Goal: Task Accomplishment & Management: Complete application form

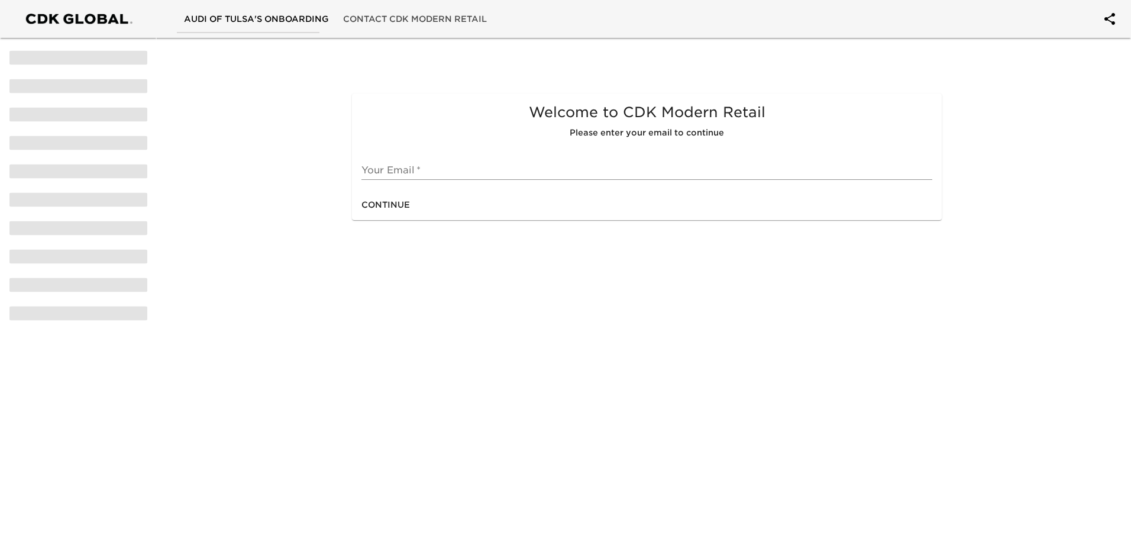
click at [483, 167] on input "text" at bounding box center [647, 170] width 571 height 19
type input "[EMAIL_ADDRESS][DOMAIN_NAME]"
click at [382, 211] on span "Continue" at bounding box center [386, 205] width 49 height 15
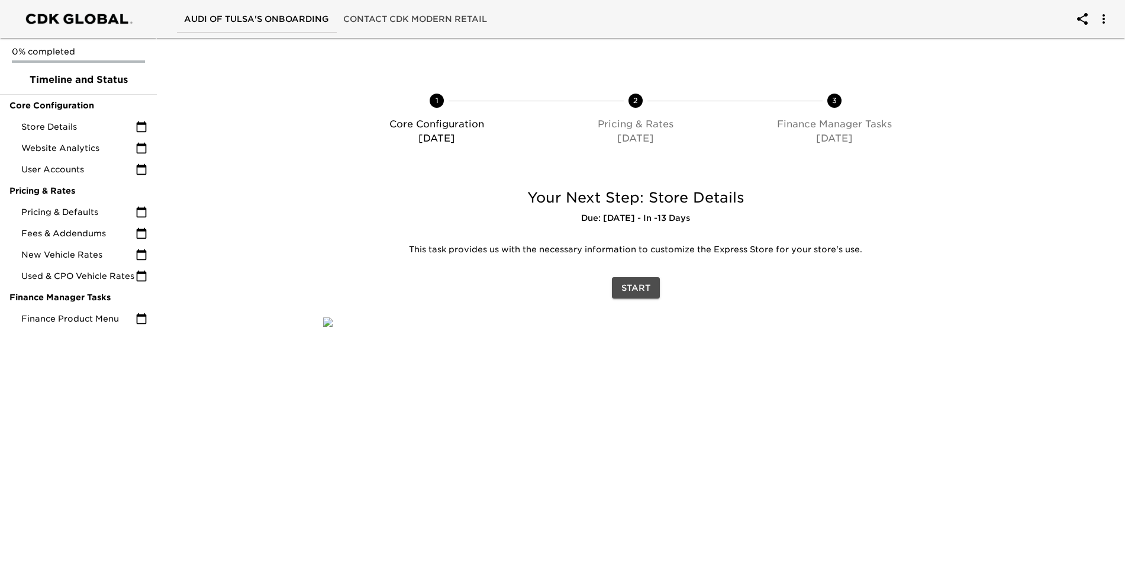
click at [646, 285] on span "Start" at bounding box center [635, 287] width 29 height 15
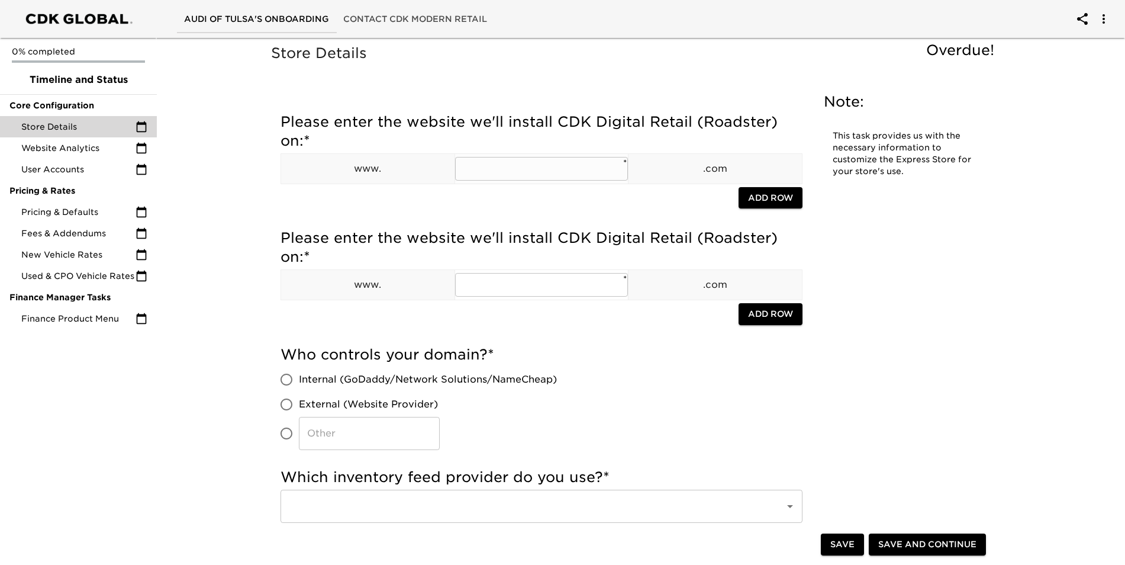
click at [520, 166] on input "text" at bounding box center [541, 169] width 173 height 24
type input "[DOMAIN_NAME]"
click at [287, 429] on input "​" at bounding box center [286, 433] width 25 height 25
radio input "true"
click at [342, 440] on input "​" at bounding box center [369, 433] width 141 height 33
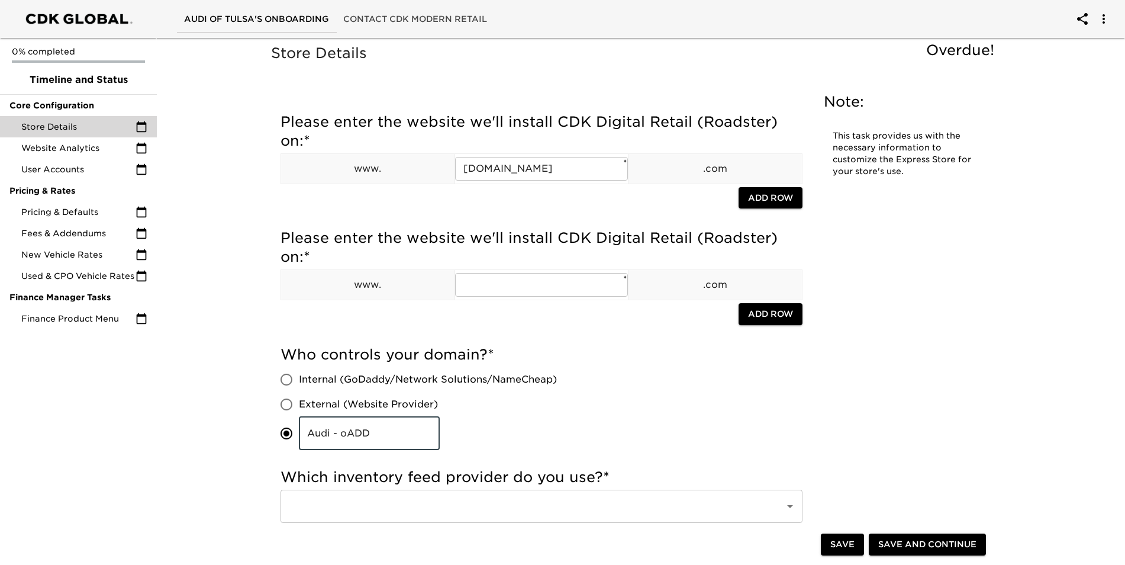
type input "Audi - oADD"
click at [378, 502] on input "text" at bounding box center [525, 506] width 478 height 22
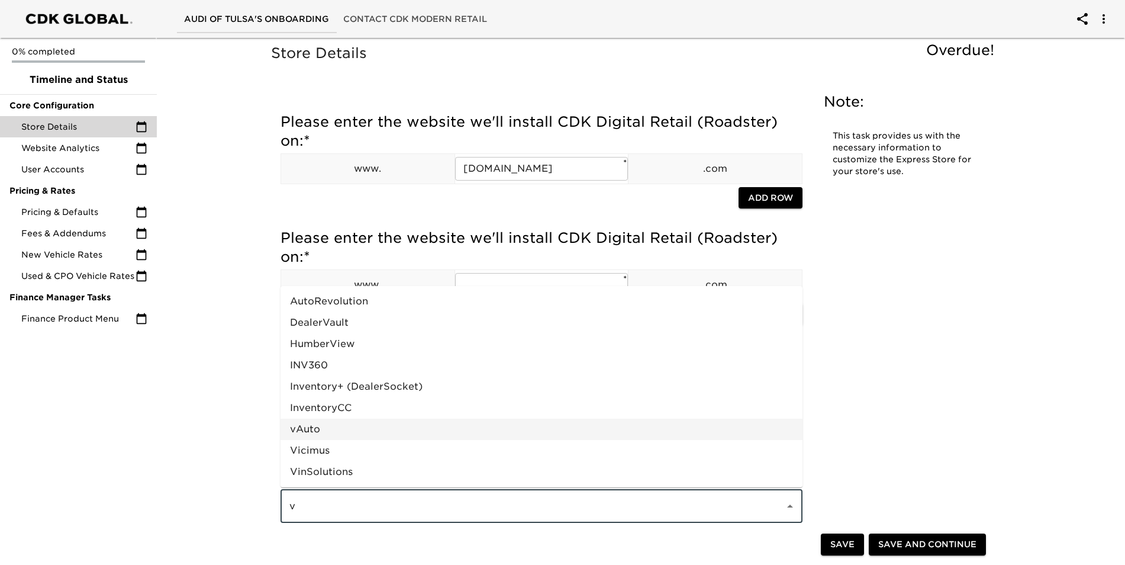
click at [324, 423] on li "vAuto" at bounding box center [541, 428] width 522 height 21
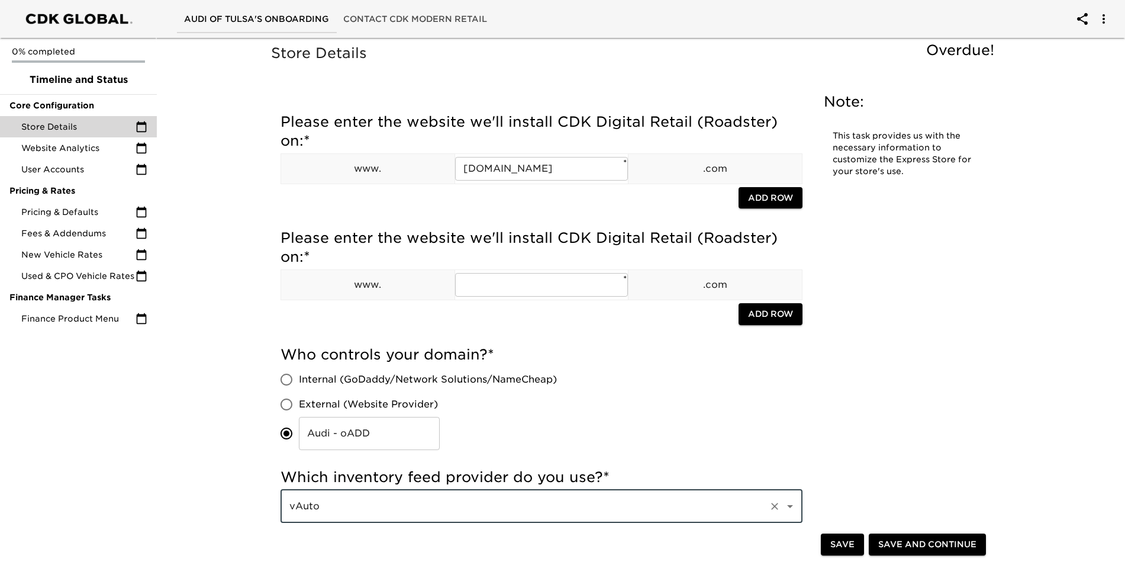
type input "vAuto"
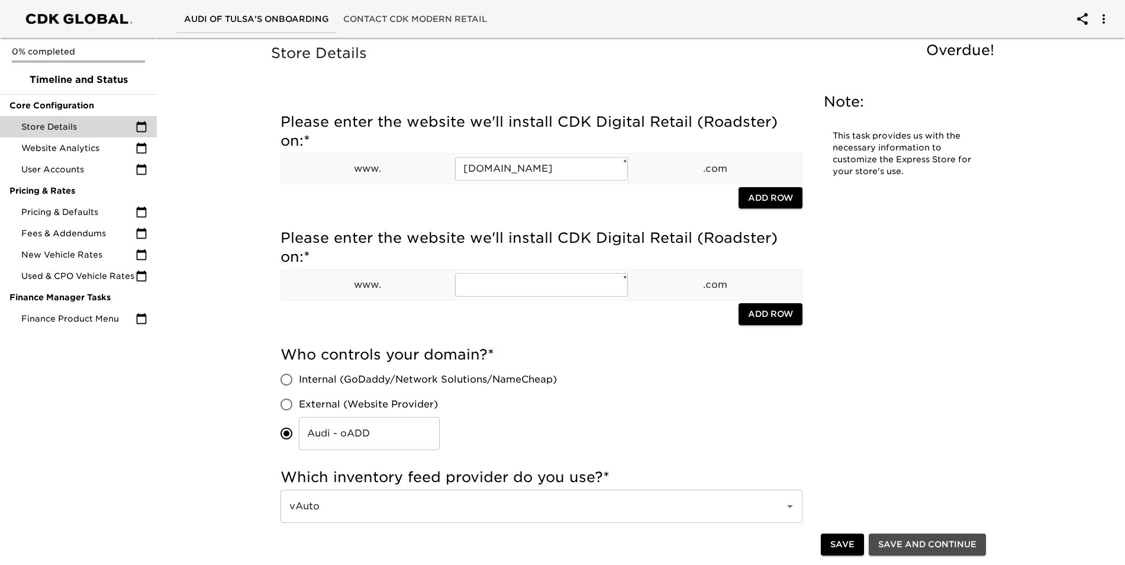
click at [908, 543] on span "Save and Continue" at bounding box center [927, 544] width 98 height 15
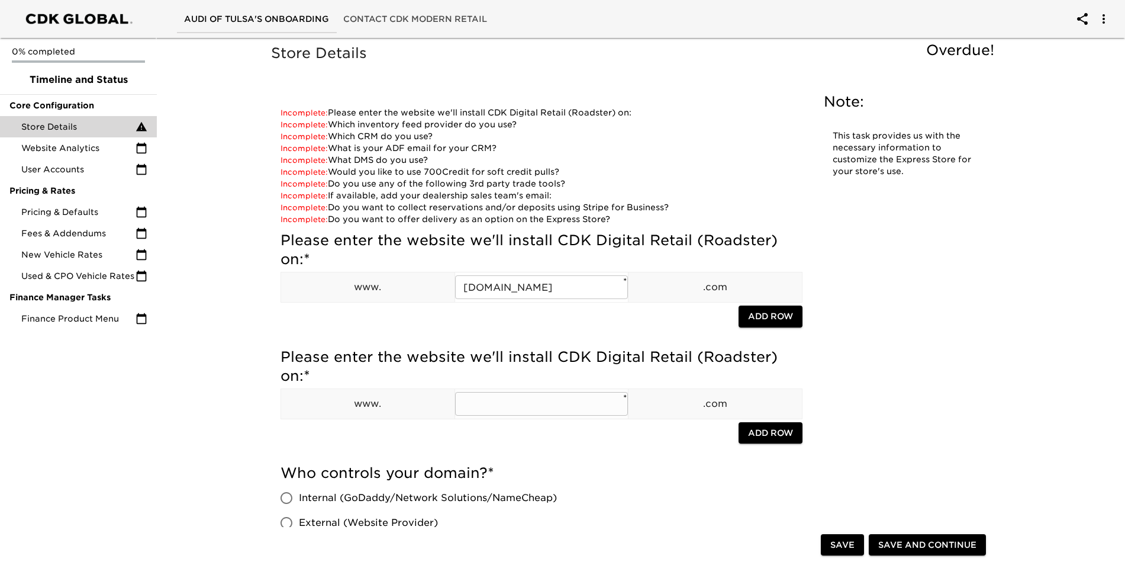
click at [492, 397] on input "text" at bounding box center [541, 404] width 173 height 24
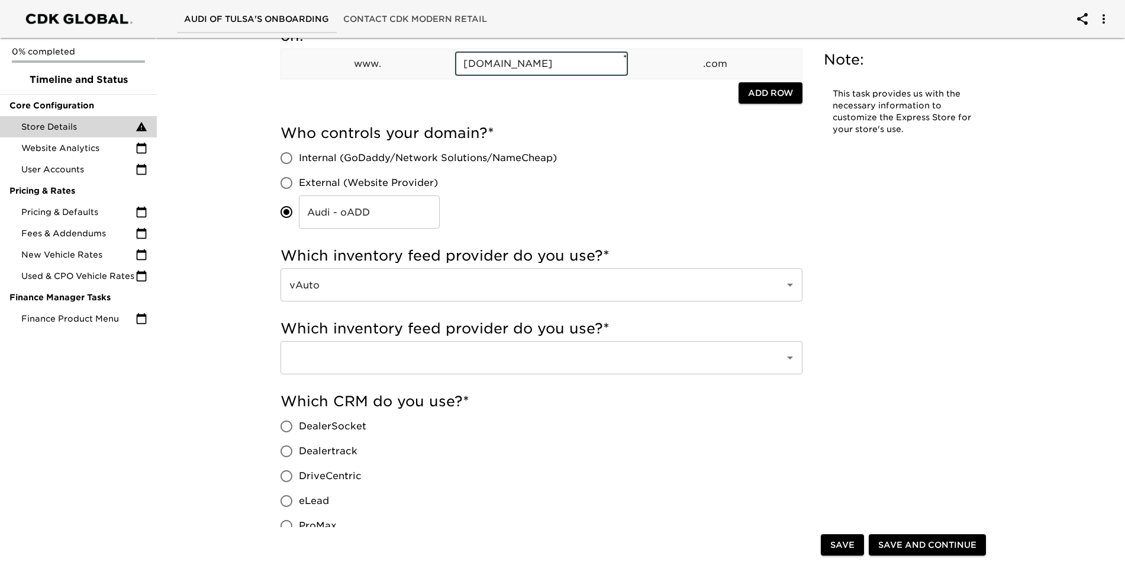
scroll to position [343, 0]
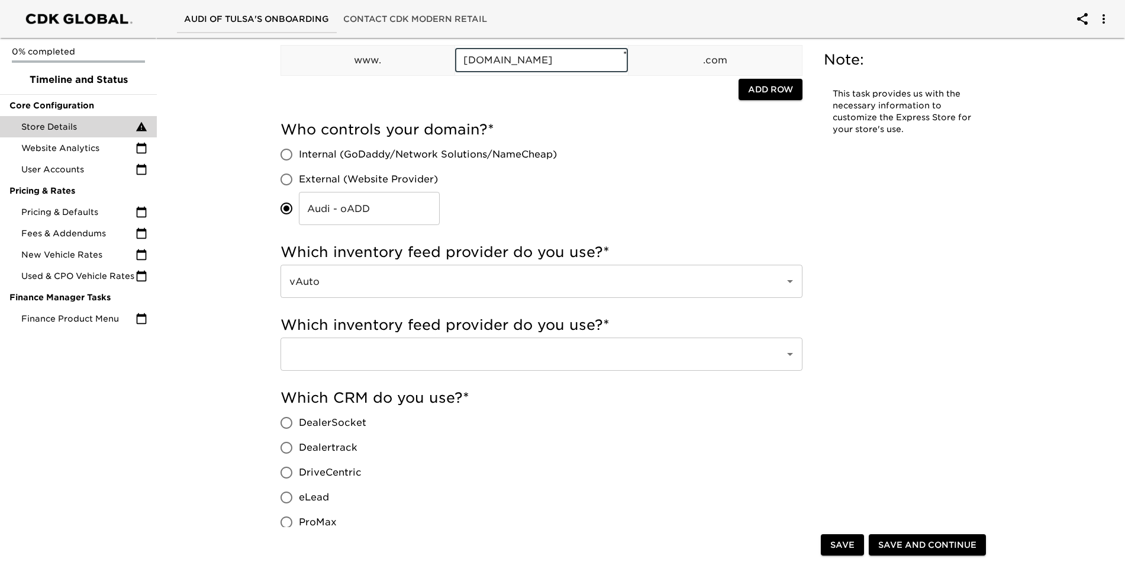
type input "[DOMAIN_NAME]"
click at [464, 362] on input "text" at bounding box center [525, 354] width 478 height 22
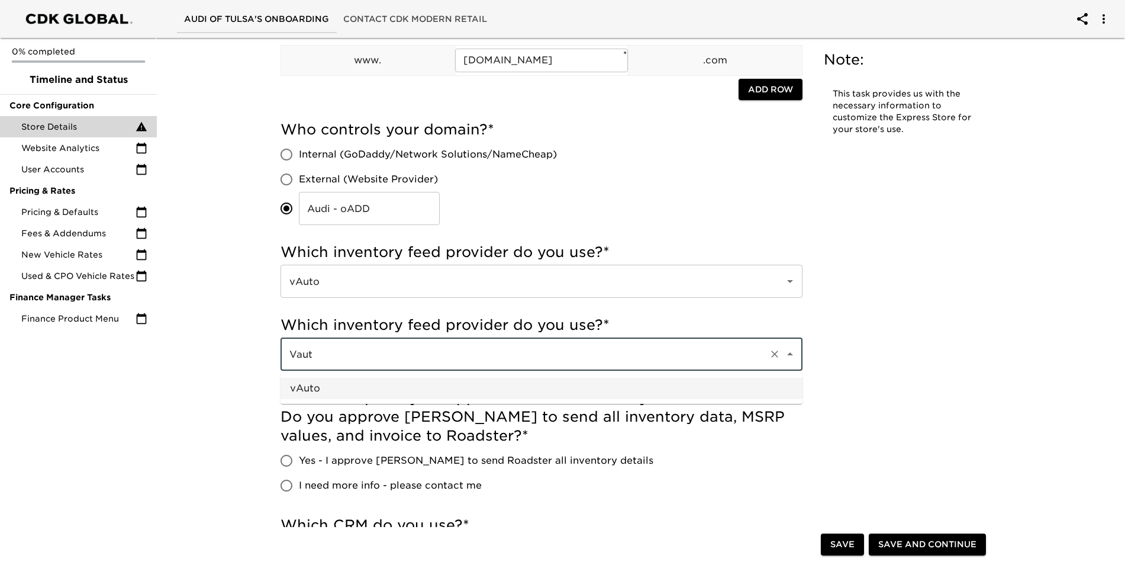
click at [389, 386] on li "vAuto" at bounding box center [541, 388] width 522 height 21
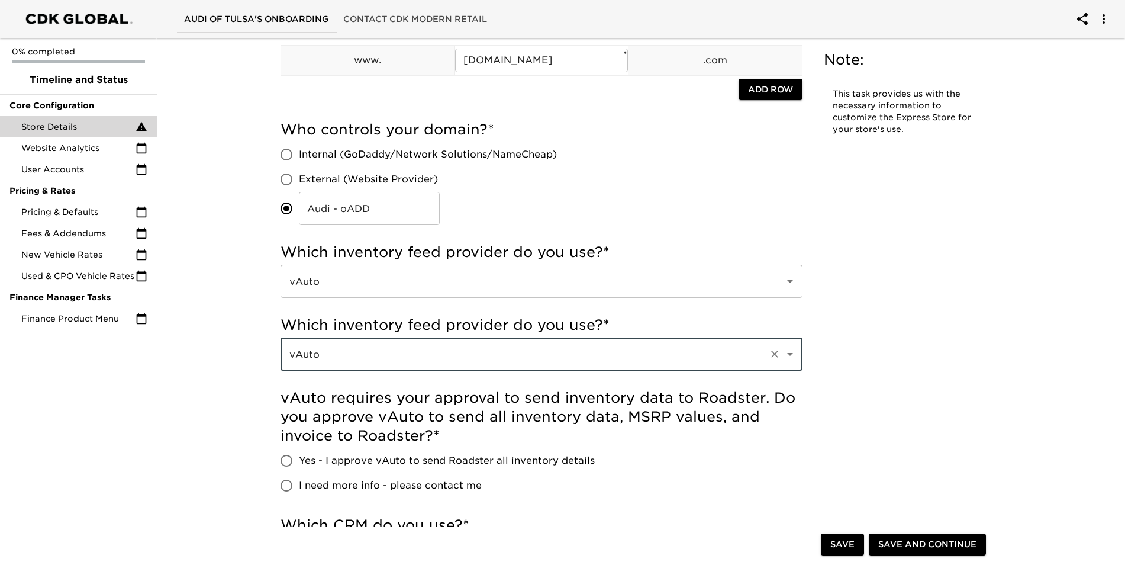
type input "vAuto"
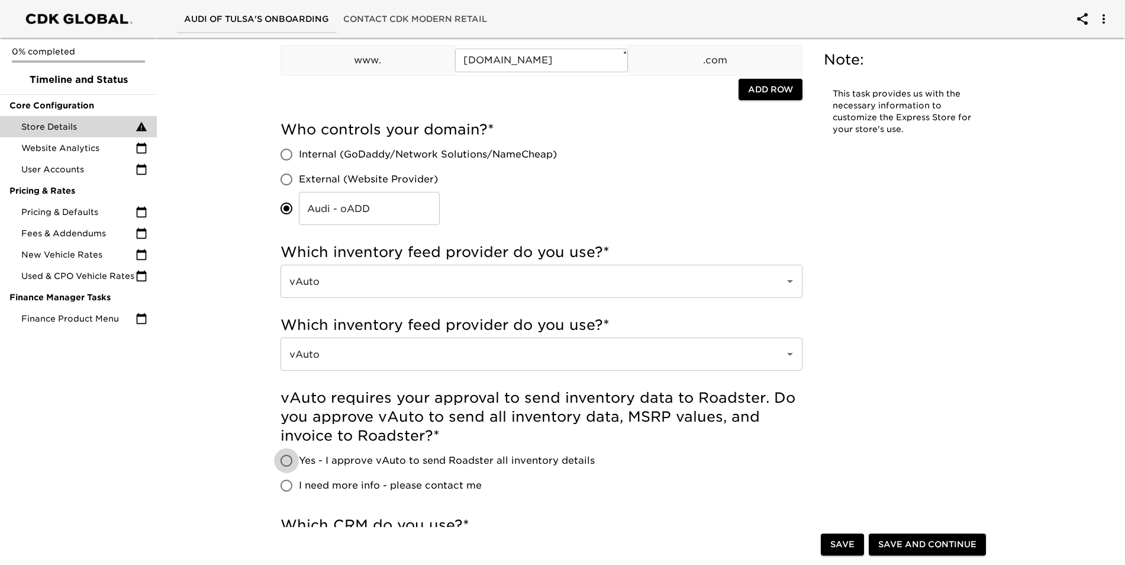
click at [292, 465] on input "Yes - I approve vAuto to send Roadster all inventory details" at bounding box center [286, 460] width 25 height 25
radio input "true"
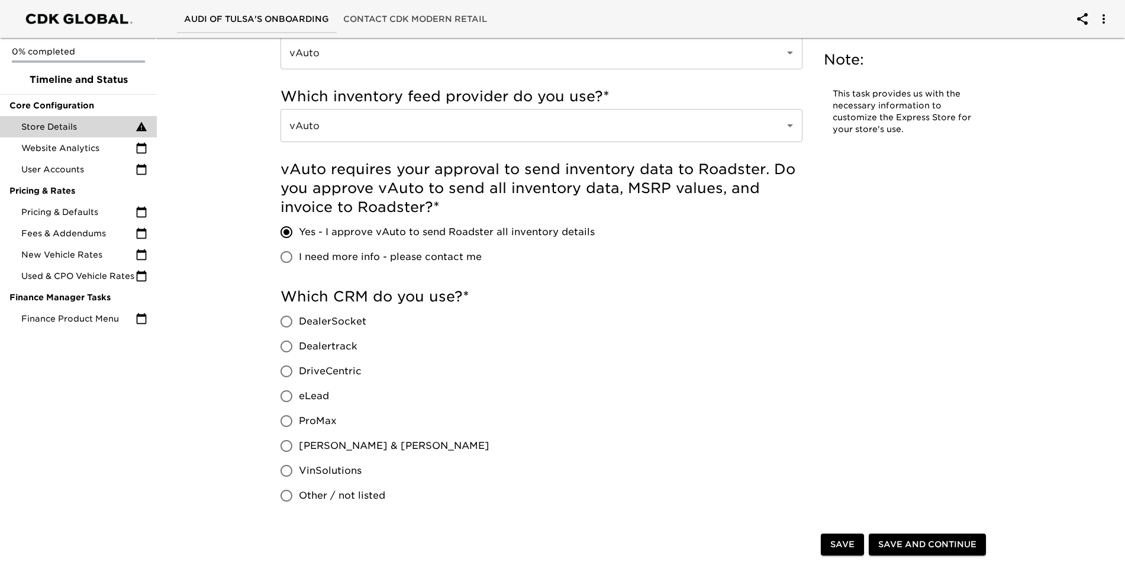
scroll to position [639, 0]
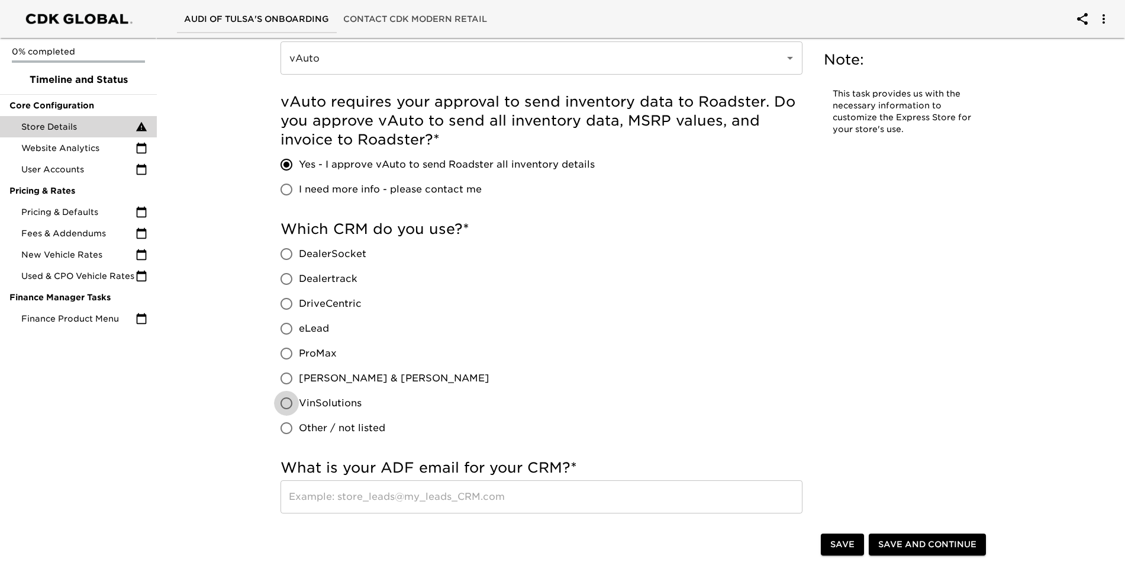
click at [281, 407] on input "VinSolutions" at bounding box center [286, 403] width 25 height 25
radio input "true"
click at [404, 503] on input "text" at bounding box center [541, 496] width 522 height 33
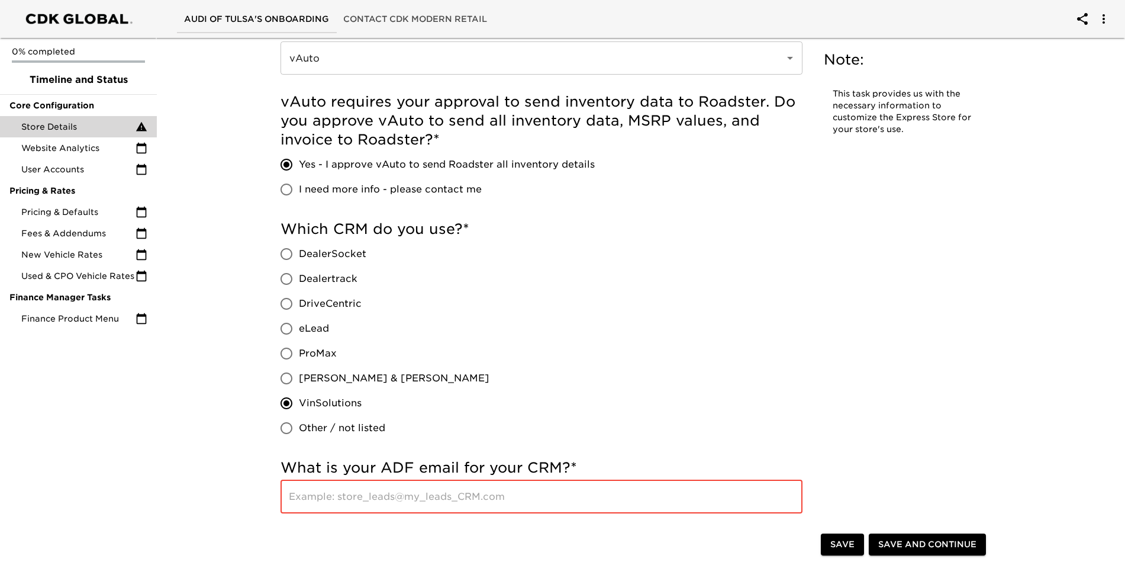
click at [466, 503] on input "text" at bounding box center [541, 496] width 522 height 33
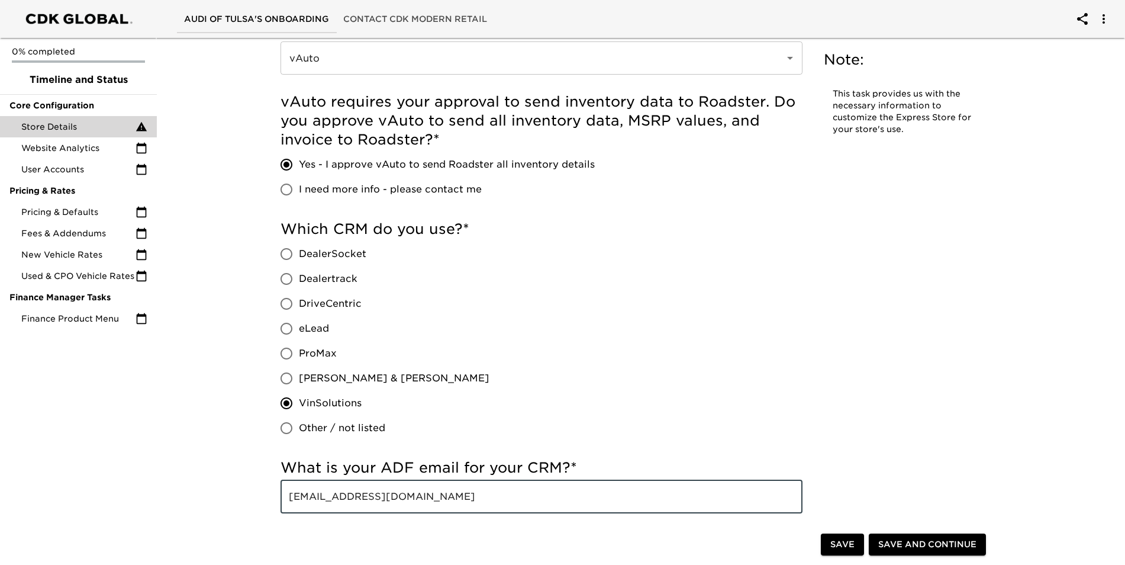
type input "[EMAIL_ADDRESS][DOMAIN_NAME]"
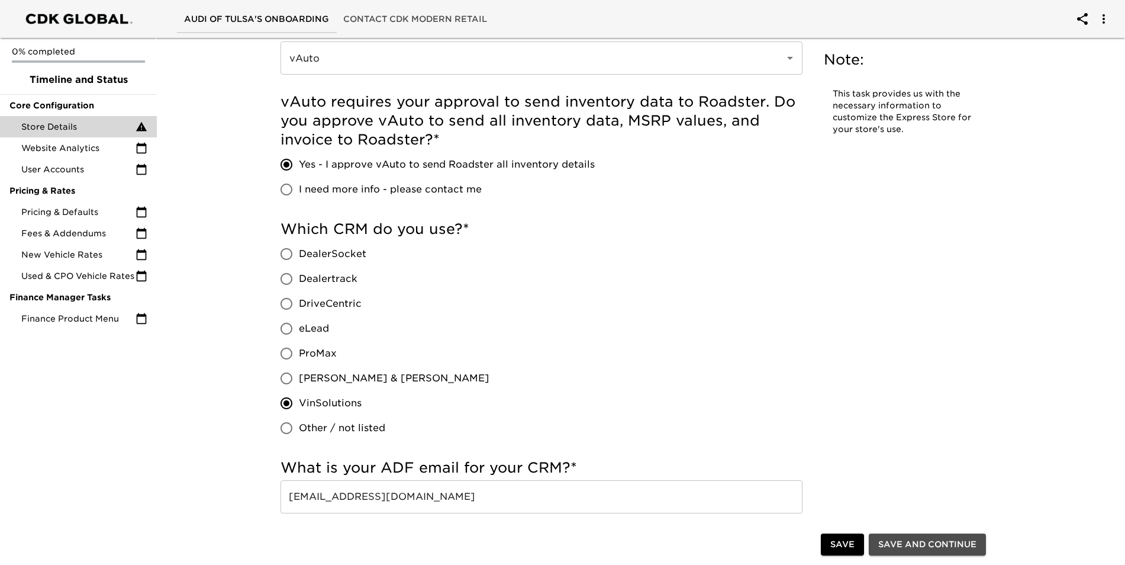
click at [882, 547] on span "Save and Continue" at bounding box center [927, 544] width 98 height 15
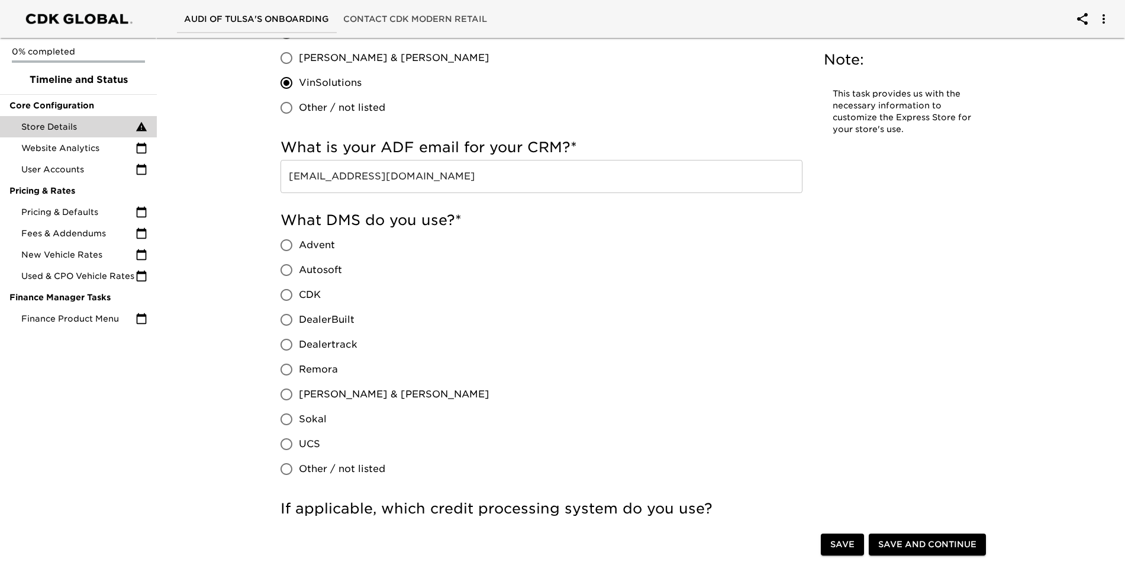
scroll to position [912, 0]
click at [292, 294] on input "CDK" at bounding box center [286, 294] width 25 height 25
radio input "true"
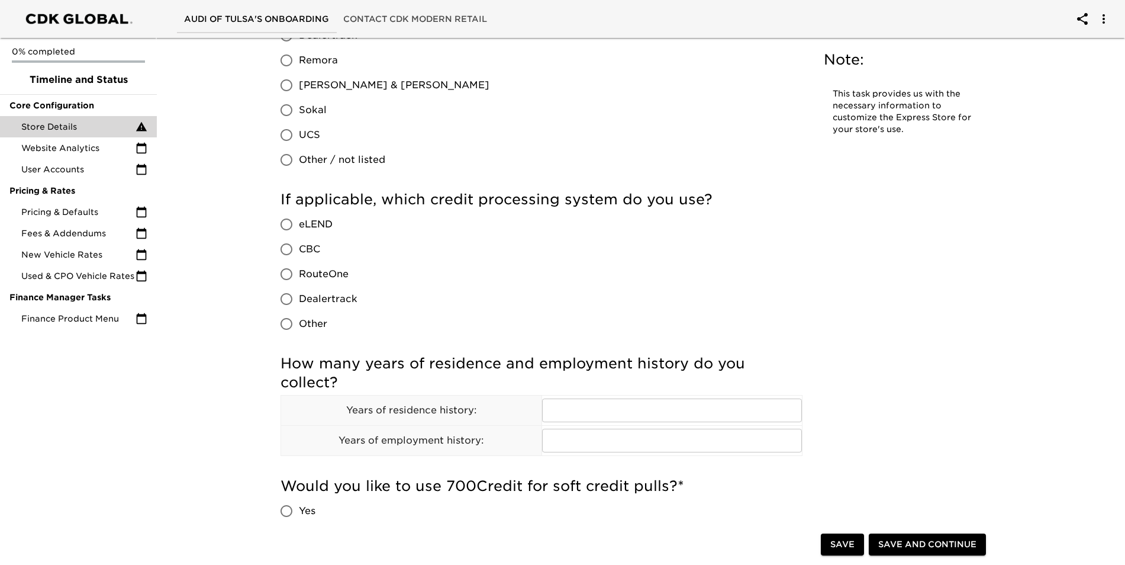
scroll to position [1243, 0]
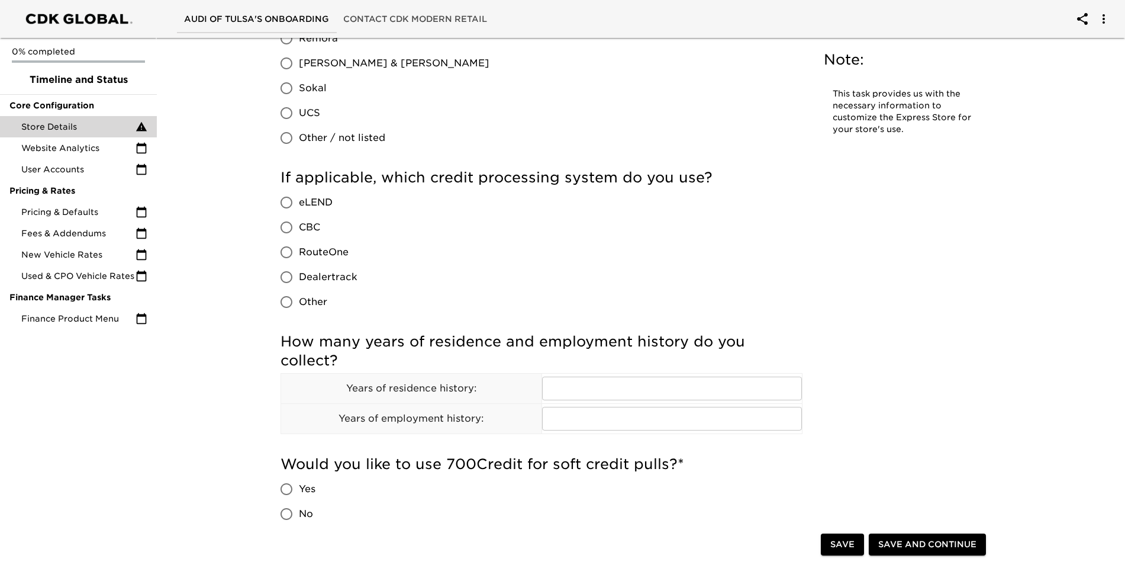
click at [283, 256] on input "RouteOne" at bounding box center [286, 252] width 25 height 25
radio input "true"
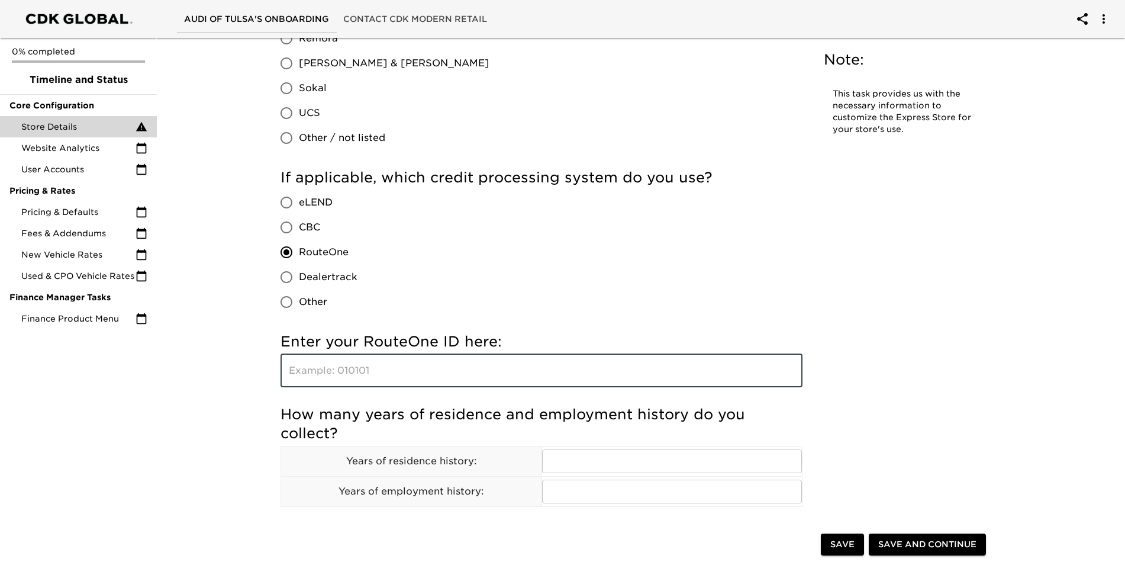
click at [333, 371] on input "text" at bounding box center [541, 370] width 522 height 33
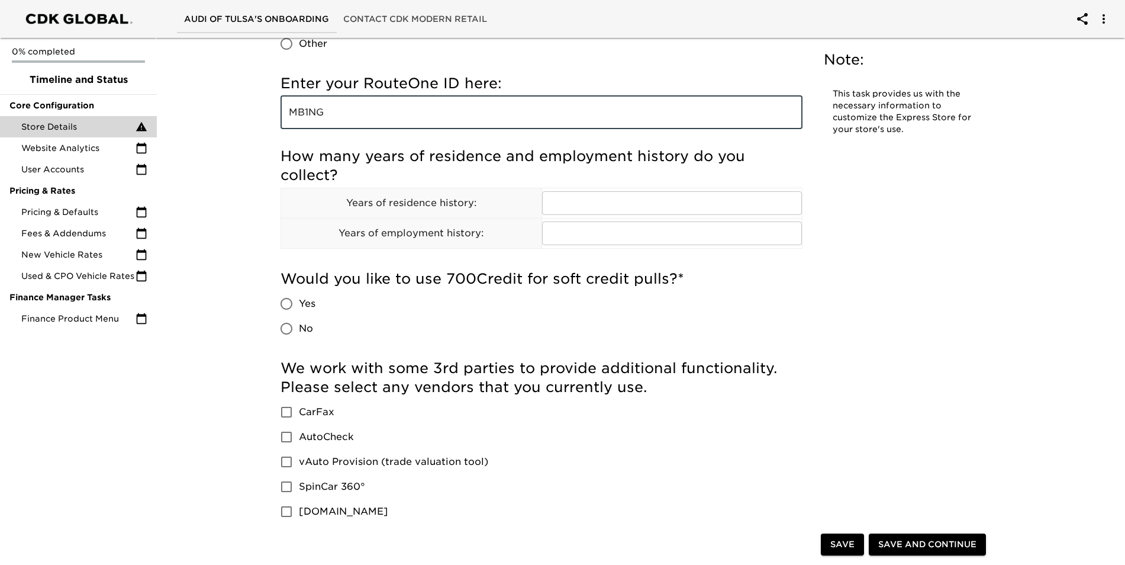
scroll to position [1501, 0]
type input "MB1NG"
click at [640, 202] on input "text" at bounding box center [672, 203] width 260 height 24
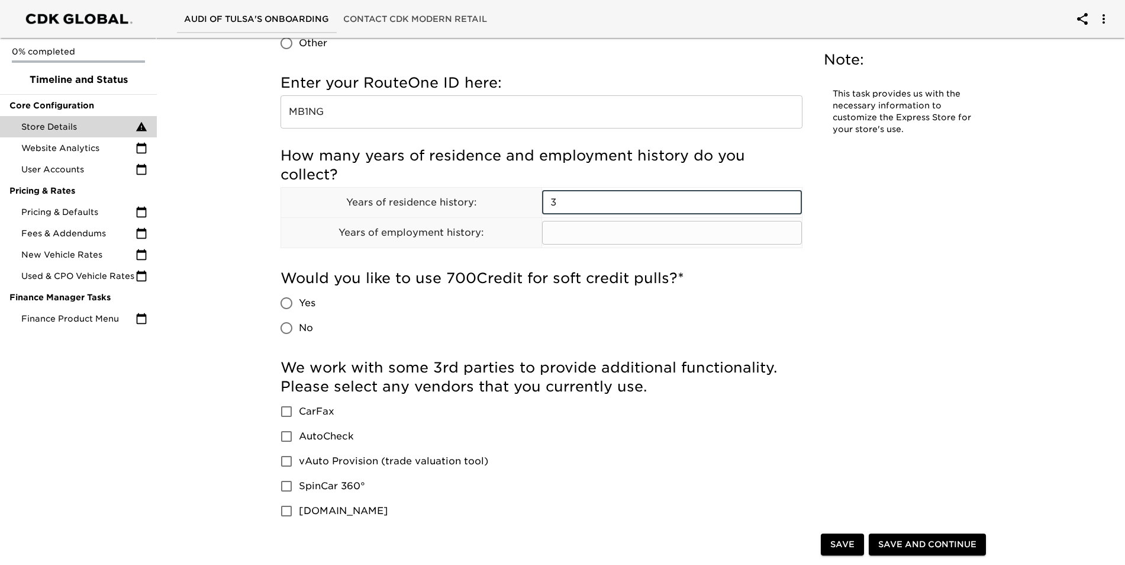
type input "3"
click at [622, 240] on input "text" at bounding box center [672, 233] width 260 height 24
type input "3"
click at [289, 305] on input "Yes" at bounding box center [286, 303] width 25 height 25
radio input "true"
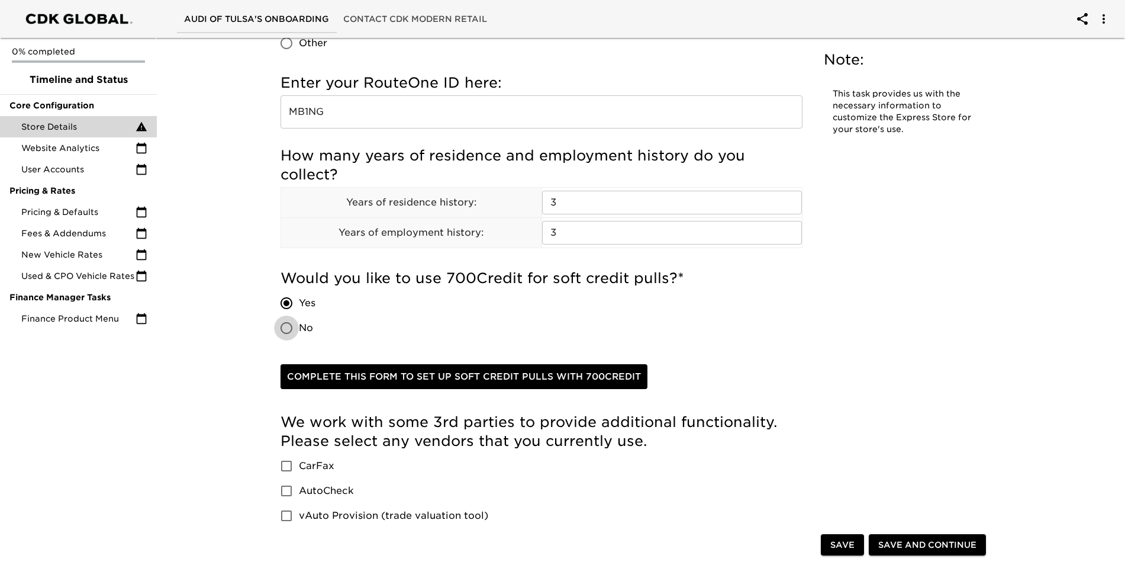
click at [288, 324] on input "No" at bounding box center [286, 327] width 25 height 25
radio input "true"
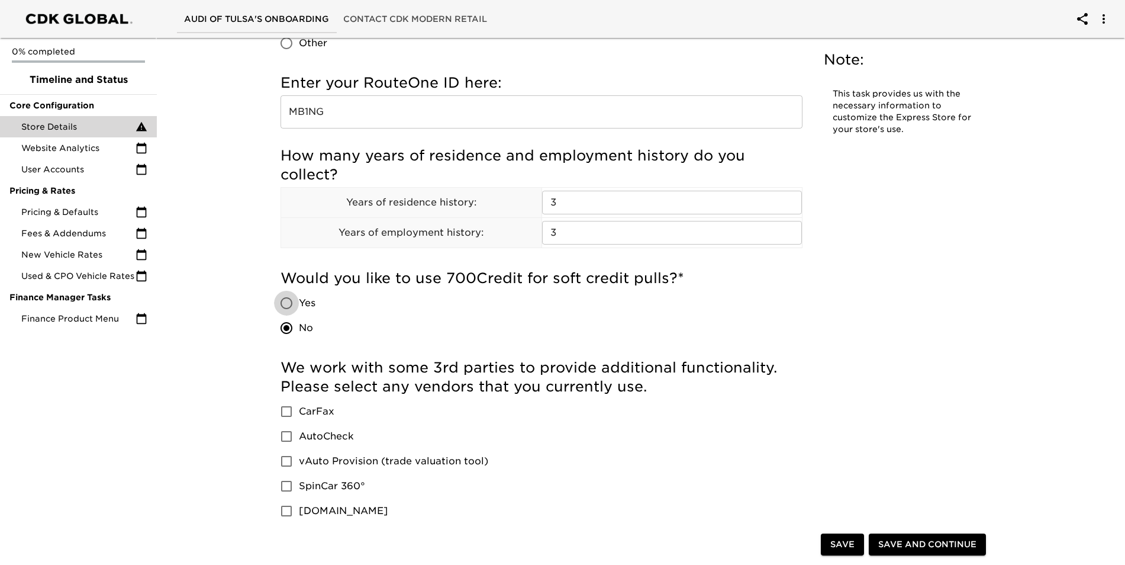
click at [285, 302] on input "Yes" at bounding box center [286, 303] width 25 height 25
radio input "true"
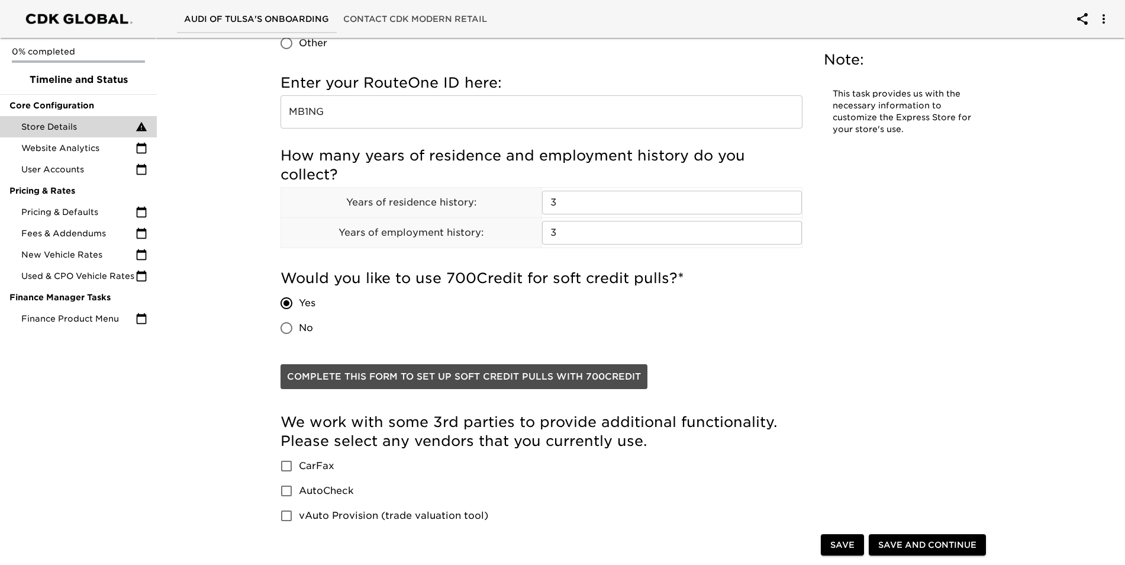
click at [470, 371] on span "Complete this form to set up soft credit pulls with 700Credit" at bounding box center [464, 376] width 354 height 15
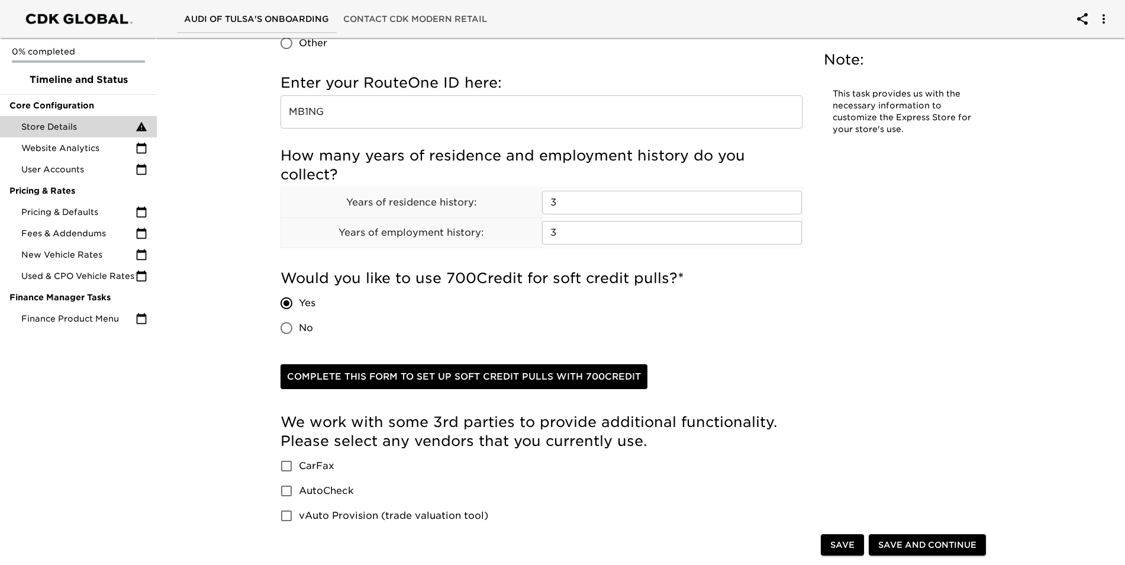
click at [284, 327] on input "No" at bounding box center [286, 327] width 25 height 25
radio input "true"
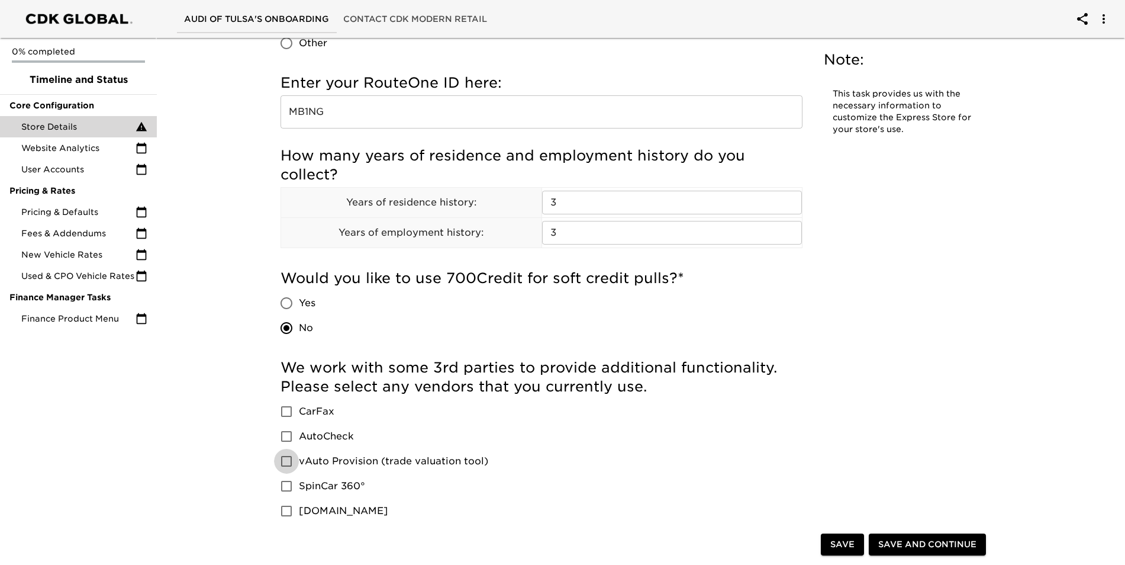
click at [290, 462] on input "vAuto Provision (trade valuation tool)" at bounding box center [286, 461] width 25 height 25
checkbox input "true"
click at [894, 547] on span "Save and Continue" at bounding box center [927, 544] width 98 height 15
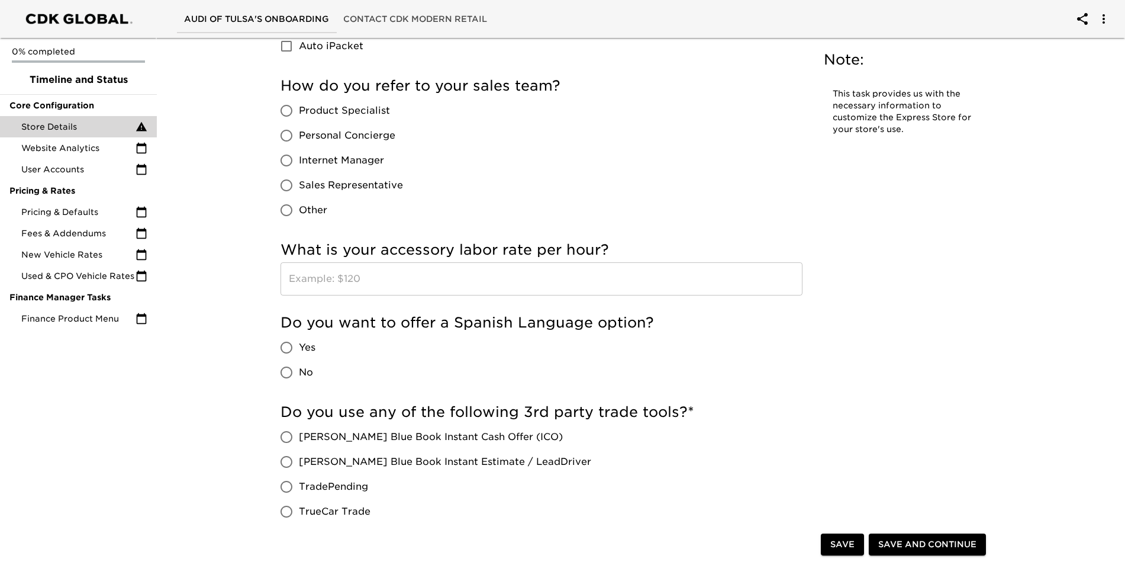
scroll to position [1969, 0]
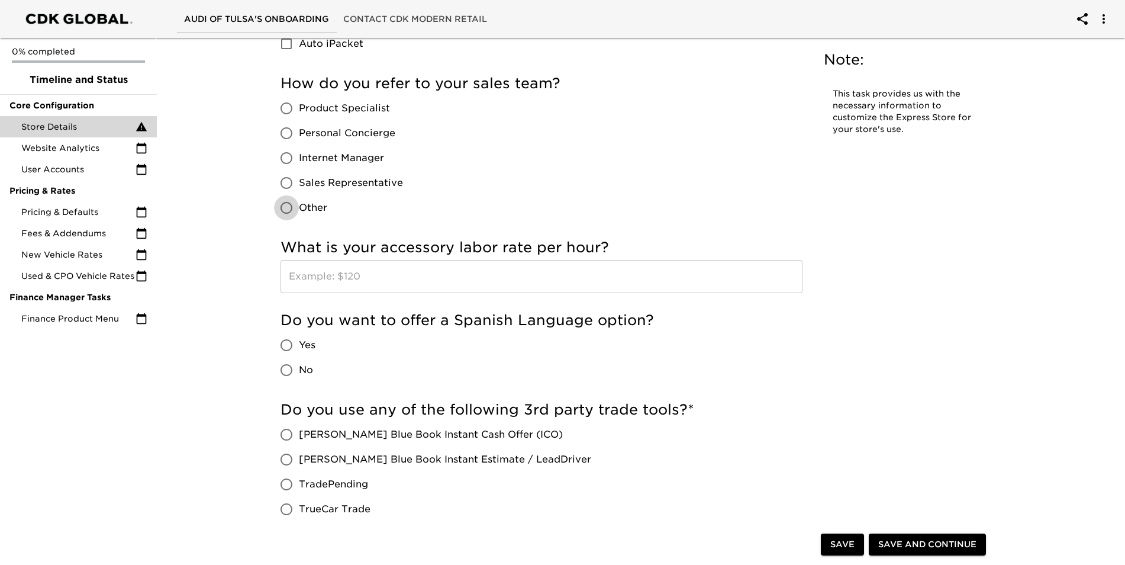
click at [289, 211] on input "Other" at bounding box center [286, 207] width 25 height 25
radio input "true"
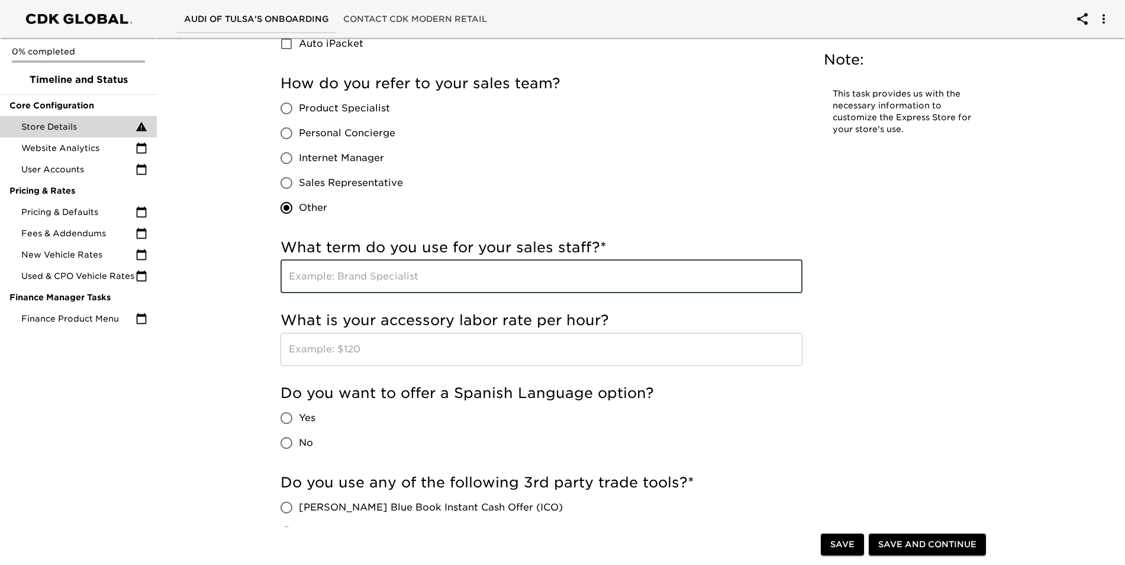
click at [344, 286] on input "text" at bounding box center [541, 276] width 522 height 33
type input "Audi Brand Specialist"
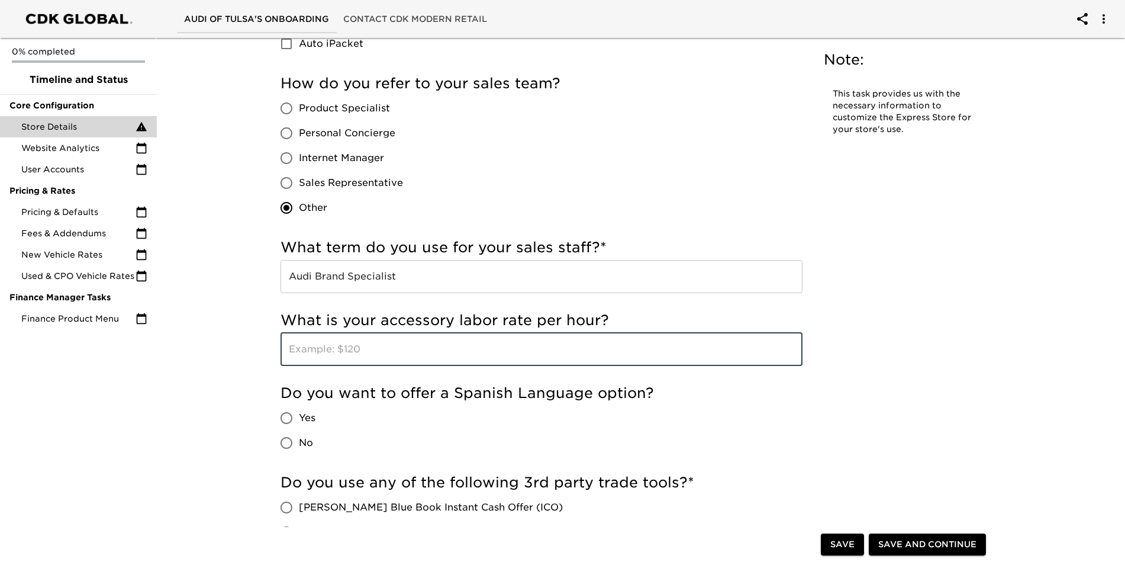
click at [312, 353] on input "text" at bounding box center [541, 349] width 522 height 33
type input "$195"
click at [293, 412] on input "Yes" at bounding box center [286, 417] width 25 height 25
radio input "true"
drag, startPoint x: 1123, startPoint y: 418, endPoint x: 1122, endPoint y: 449, distance: 31.4
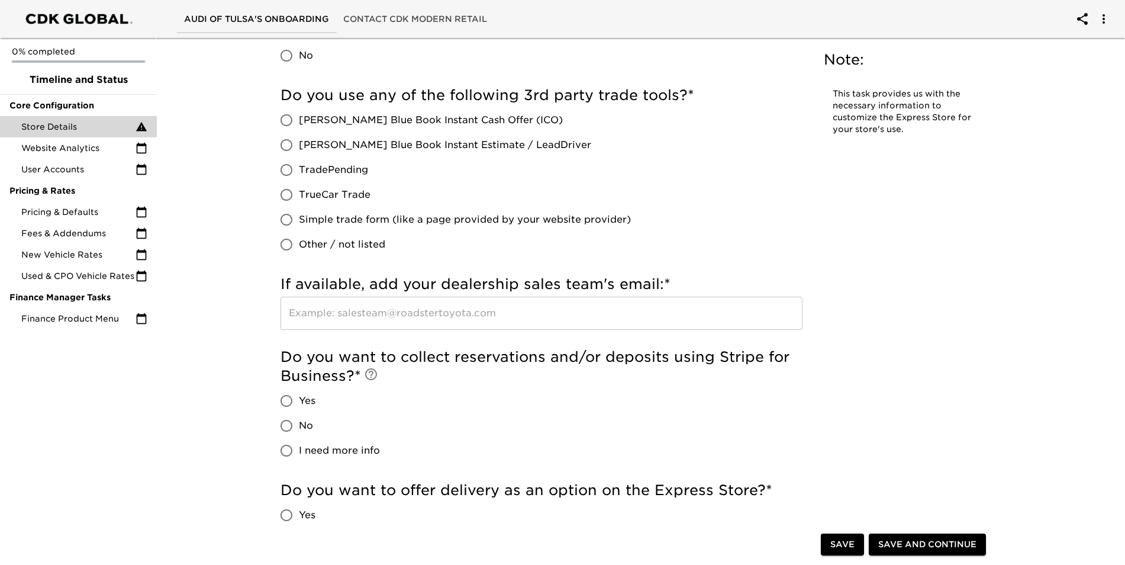
scroll to position [2371, 0]
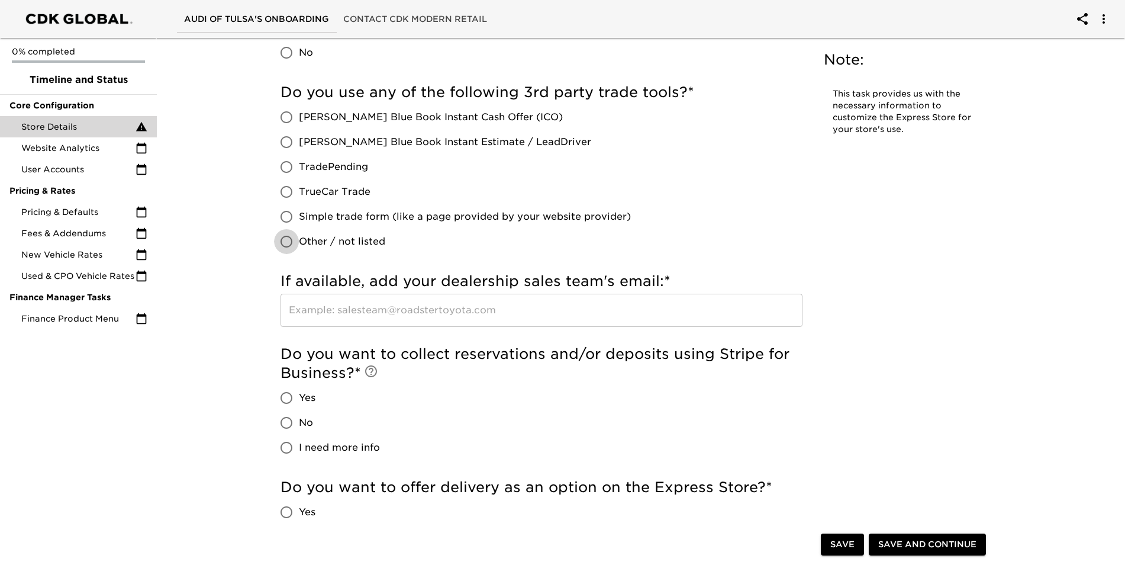
click at [286, 238] on input "Other / not listed" at bounding box center [286, 241] width 25 height 25
radio input "true"
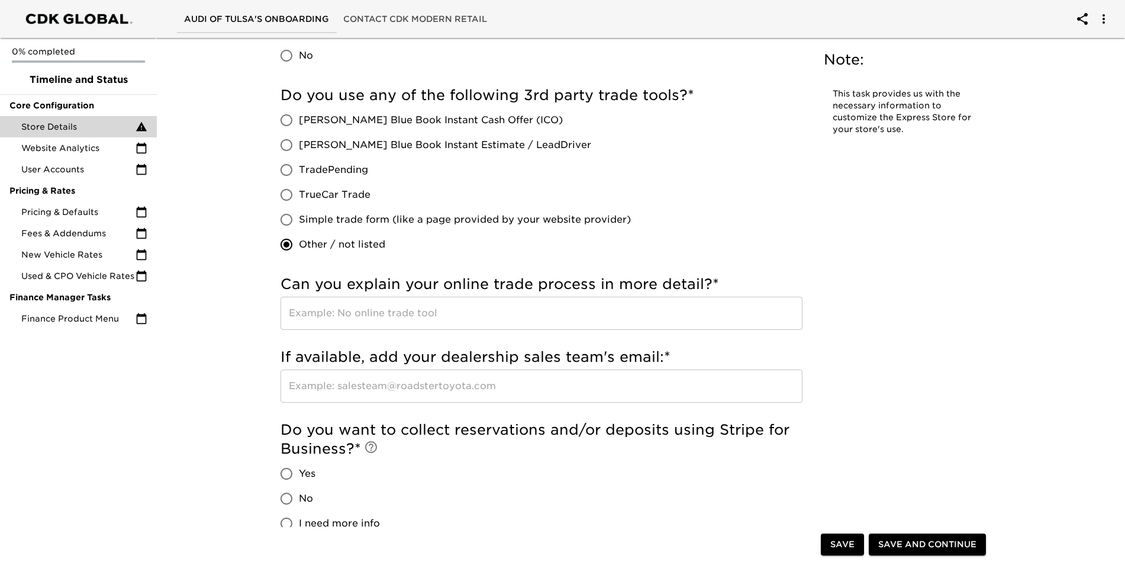
scroll to position [2383, 0]
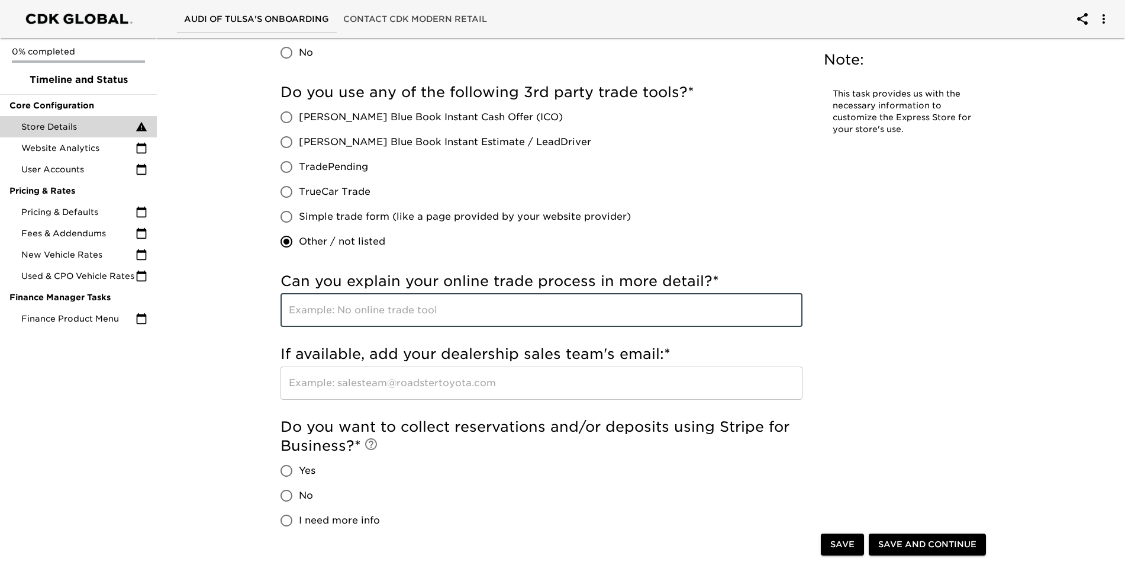
click at [338, 320] on input "text" at bounding box center [541, 310] width 522 height 33
type input "v"
type input "vAuto"
click at [287, 495] on input "No" at bounding box center [286, 495] width 25 height 25
radio input "true"
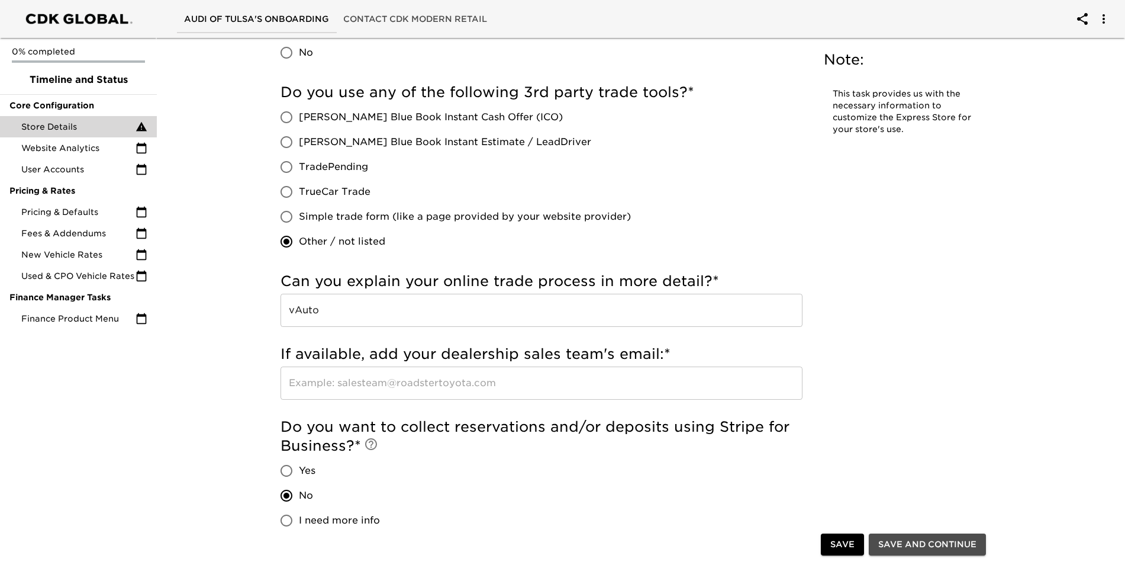
click at [909, 547] on span "Save and Continue" at bounding box center [927, 544] width 98 height 15
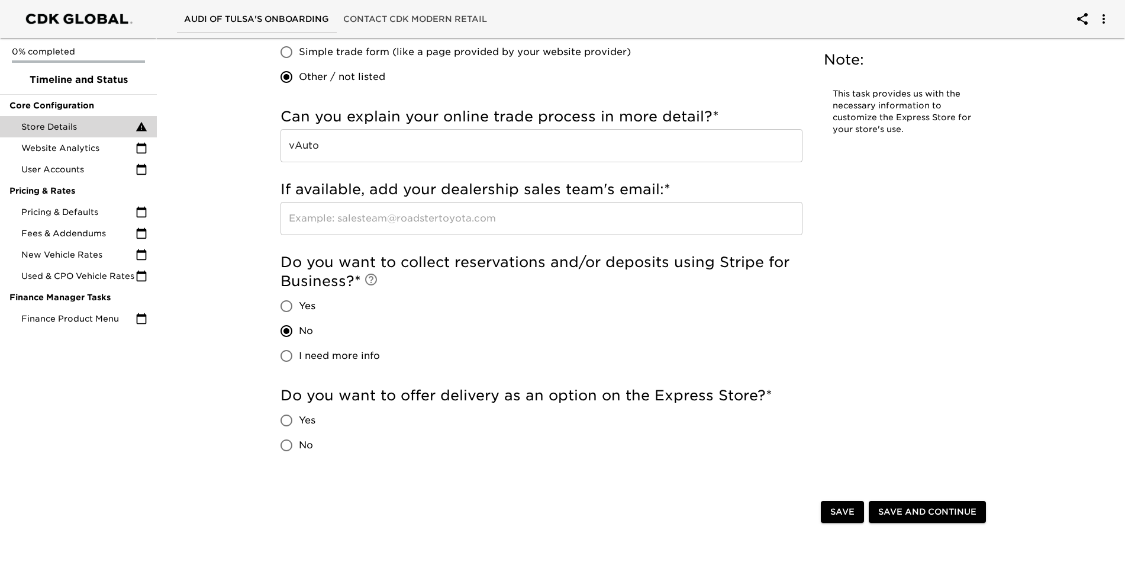
scroll to position [2520, 0]
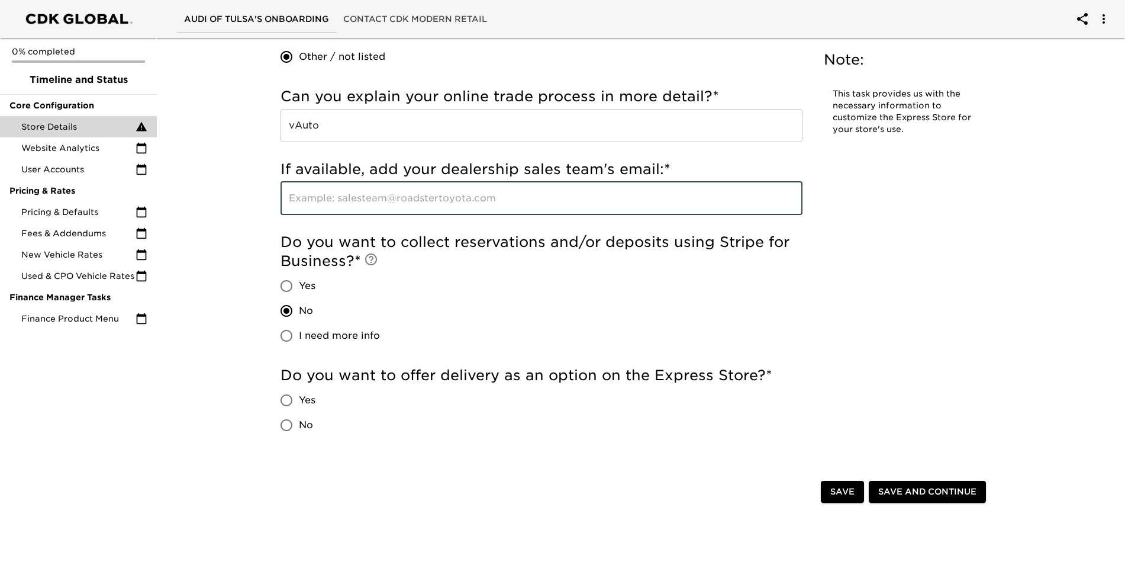
click at [483, 201] on input "text" at bounding box center [541, 198] width 522 height 33
type input "NA"
click at [283, 402] on input "Yes" at bounding box center [286, 400] width 25 height 25
radio input "true"
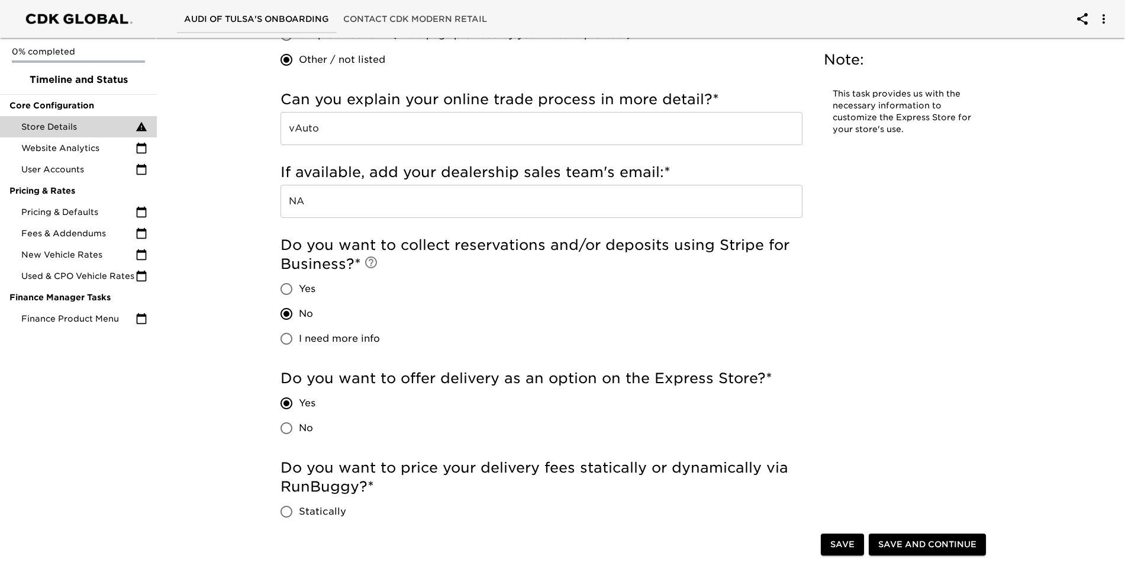
scroll to position [2532, 0]
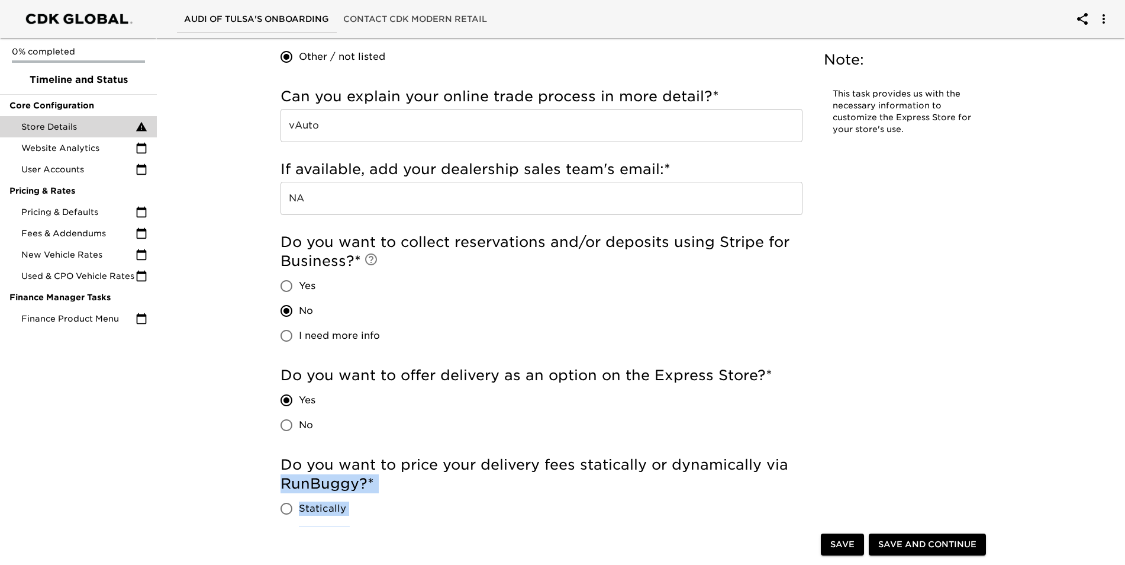
drag, startPoint x: 1124, startPoint y: 459, endPoint x: 1124, endPoint y: 527, distance: 68.6
drag, startPoint x: 1124, startPoint y: 527, endPoint x: 1030, endPoint y: 495, distance: 98.8
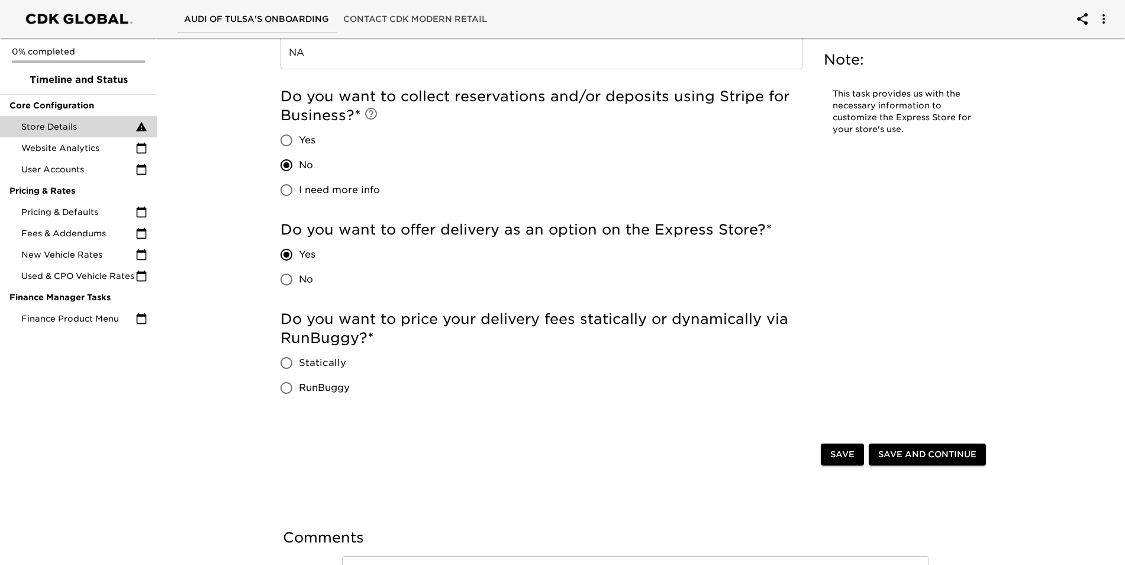
scroll to position [2702, 0]
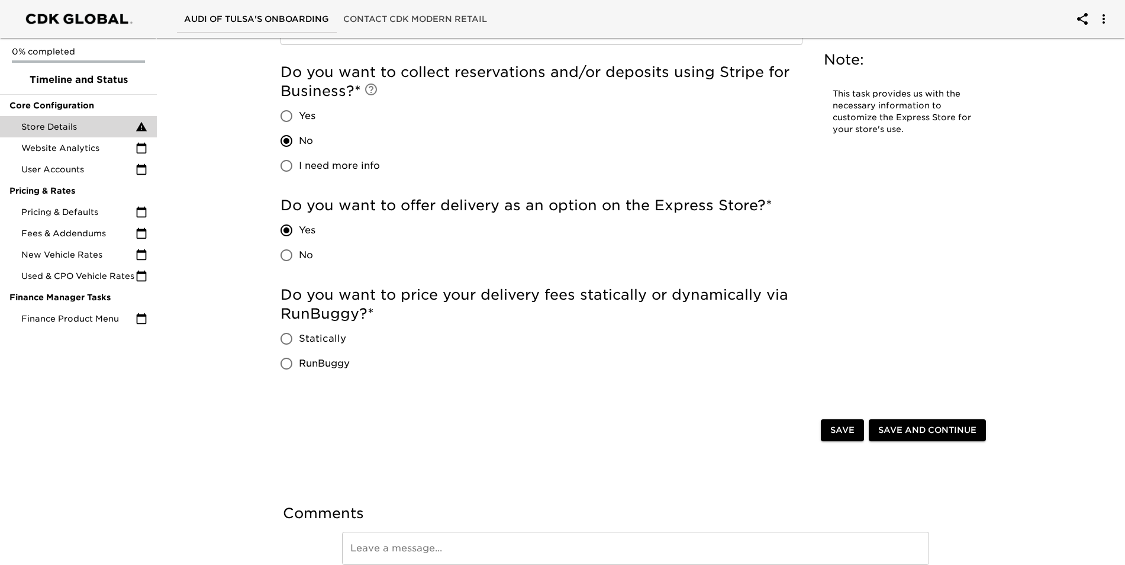
click at [288, 368] on input "RunBuggy" at bounding box center [286, 363] width 25 height 25
radio input "true"
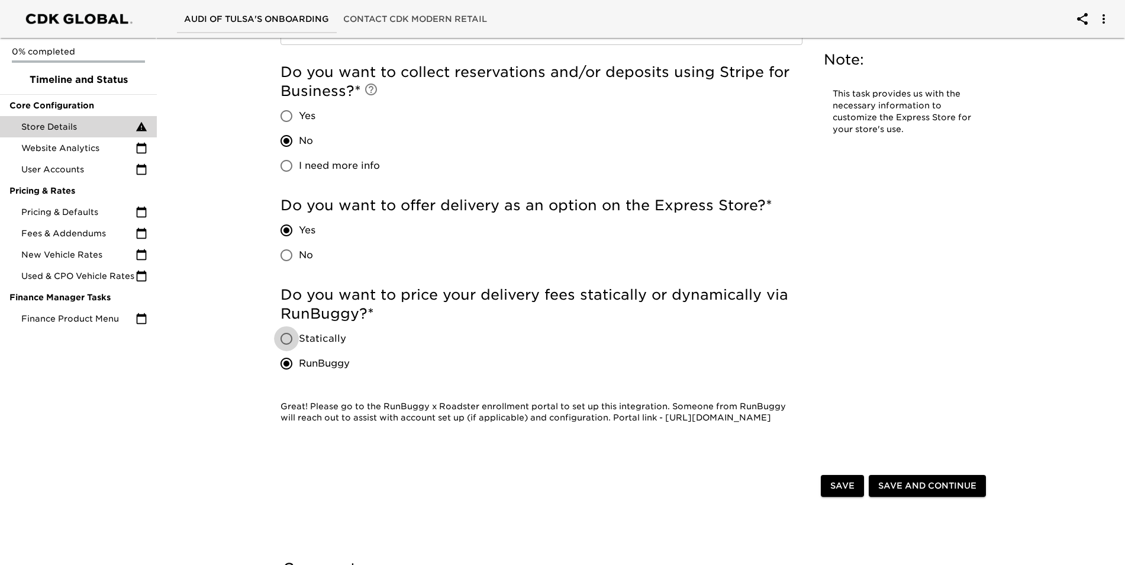
click at [289, 338] on input "Statically" at bounding box center [286, 338] width 25 height 25
radio input "true"
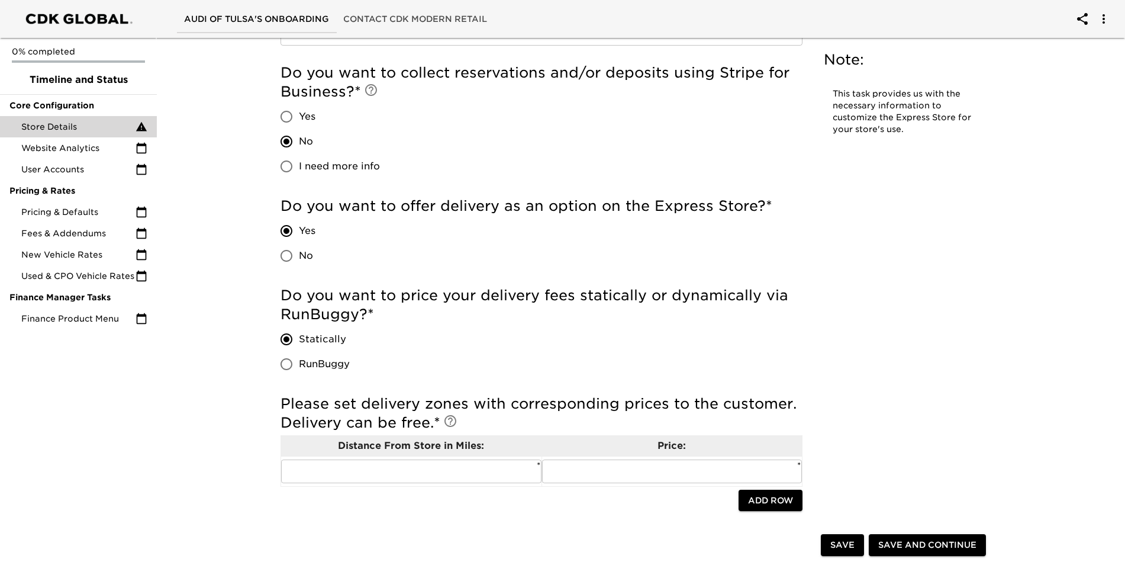
scroll to position [2714, 0]
click at [367, 472] on input "text" at bounding box center [411, 471] width 260 height 24
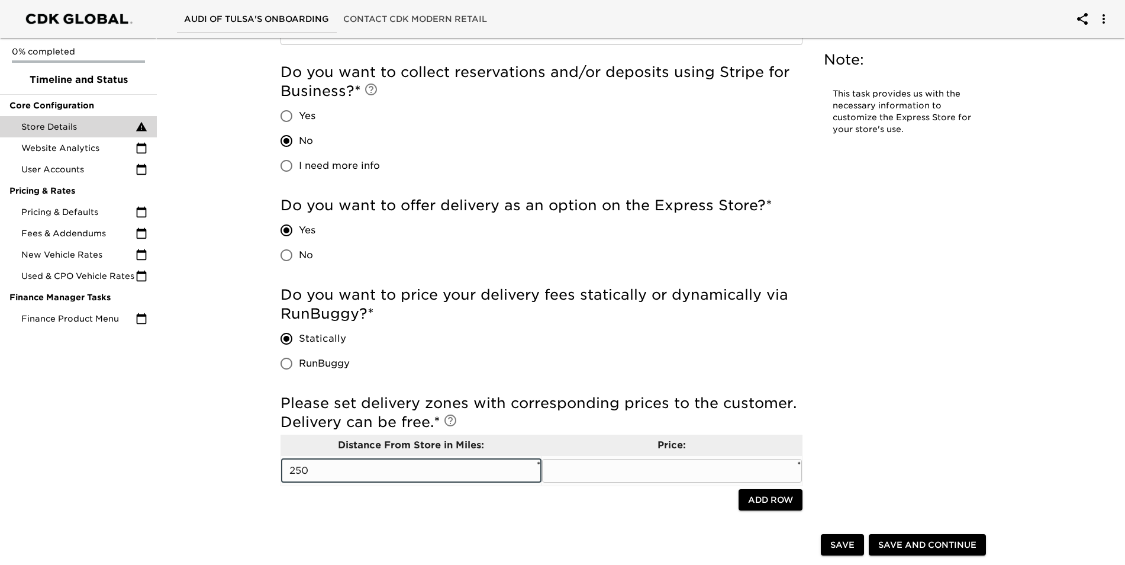
type input "250"
click at [631, 472] on input "text" at bounding box center [672, 471] width 260 height 24
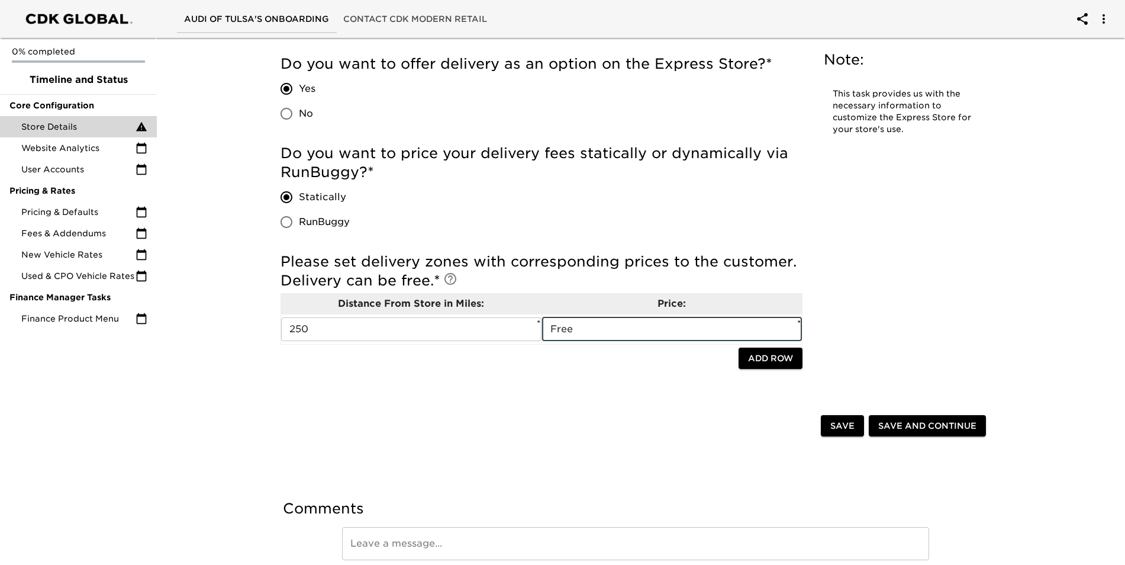
scroll to position [2906, 0]
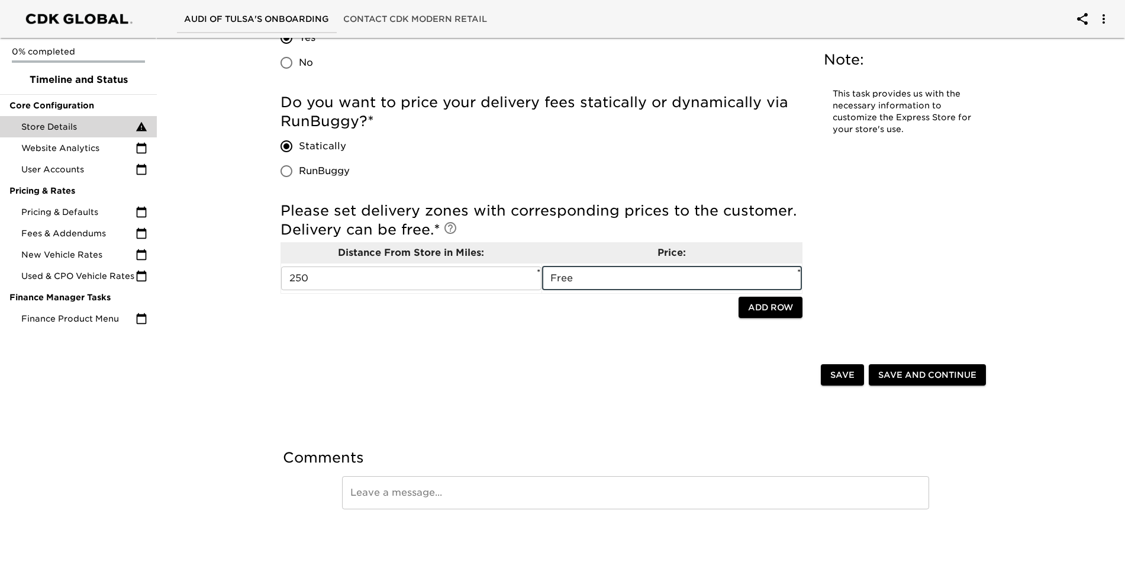
type input "Free"
click at [933, 376] on span "Save and Continue" at bounding box center [927, 374] width 98 height 15
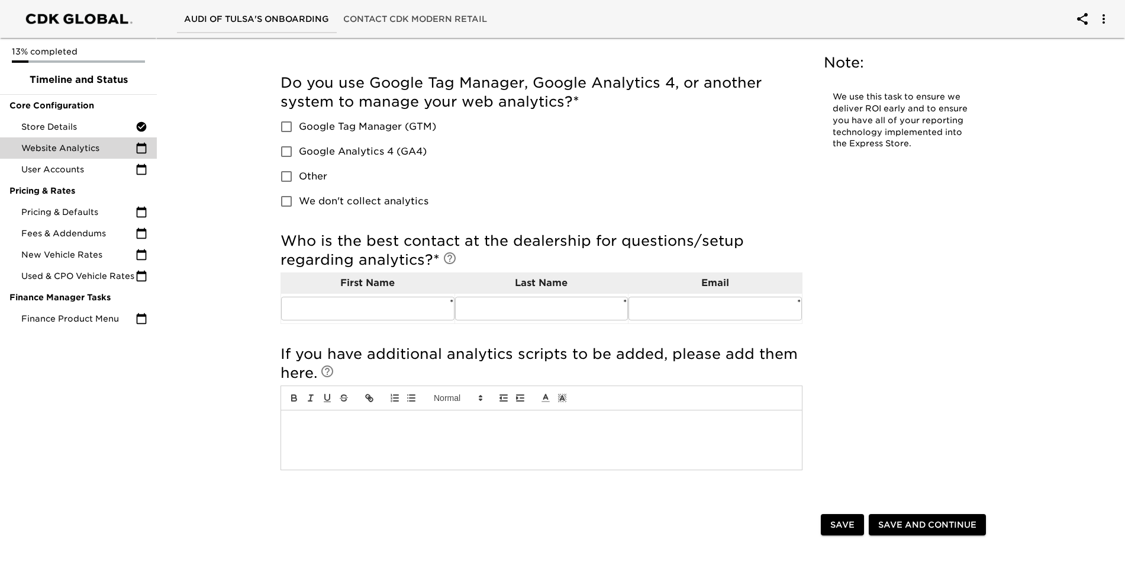
scroll to position [25, 0]
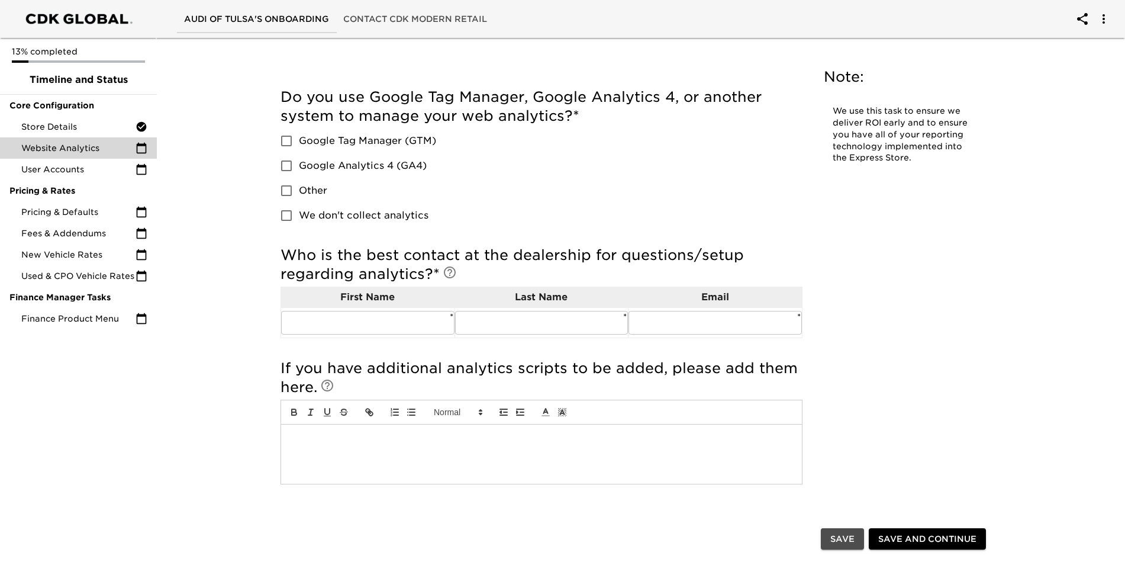
click at [830, 534] on button "Save" at bounding box center [842, 539] width 43 height 22
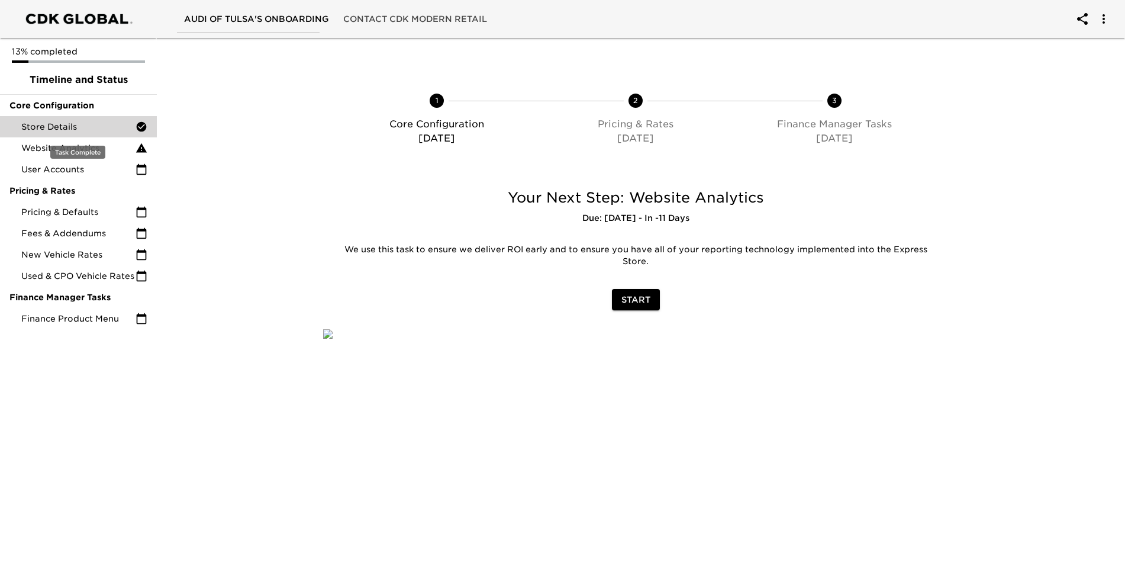
click at [61, 128] on span "Store Details" at bounding box center [78, 127] width 114 height 12
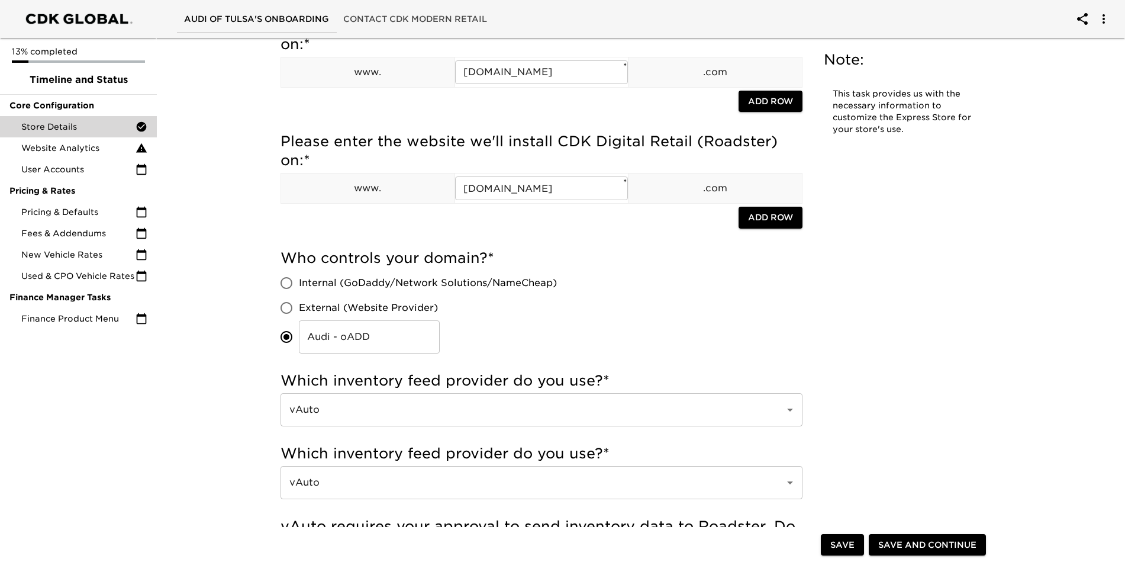
scroll to position [72, 0]
